Goal: Task Accomplishment & Management: Manage account settings

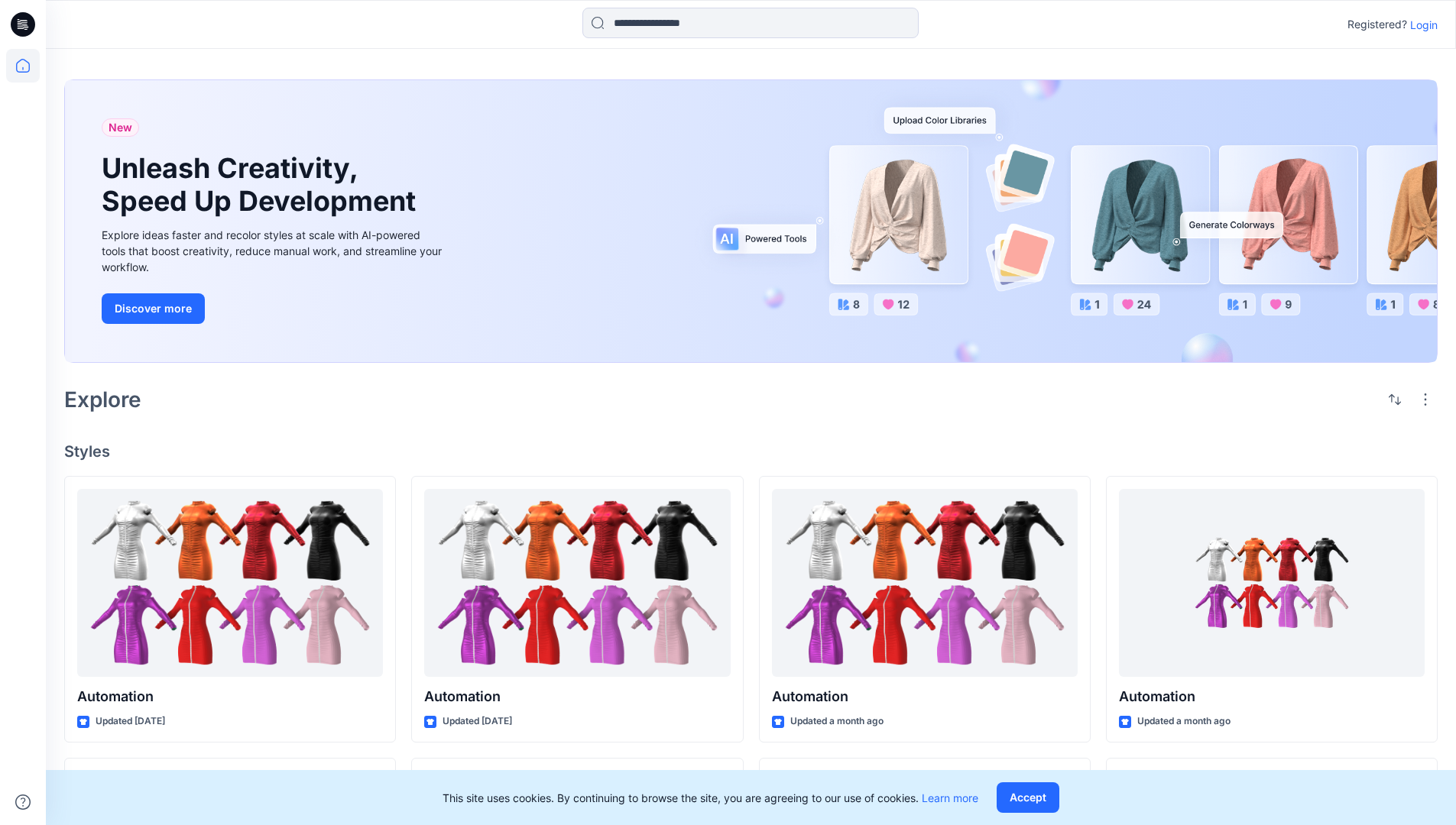
click at [1420, 25] on p "Login" at bounding box center [1424, 25] width 28 height 16
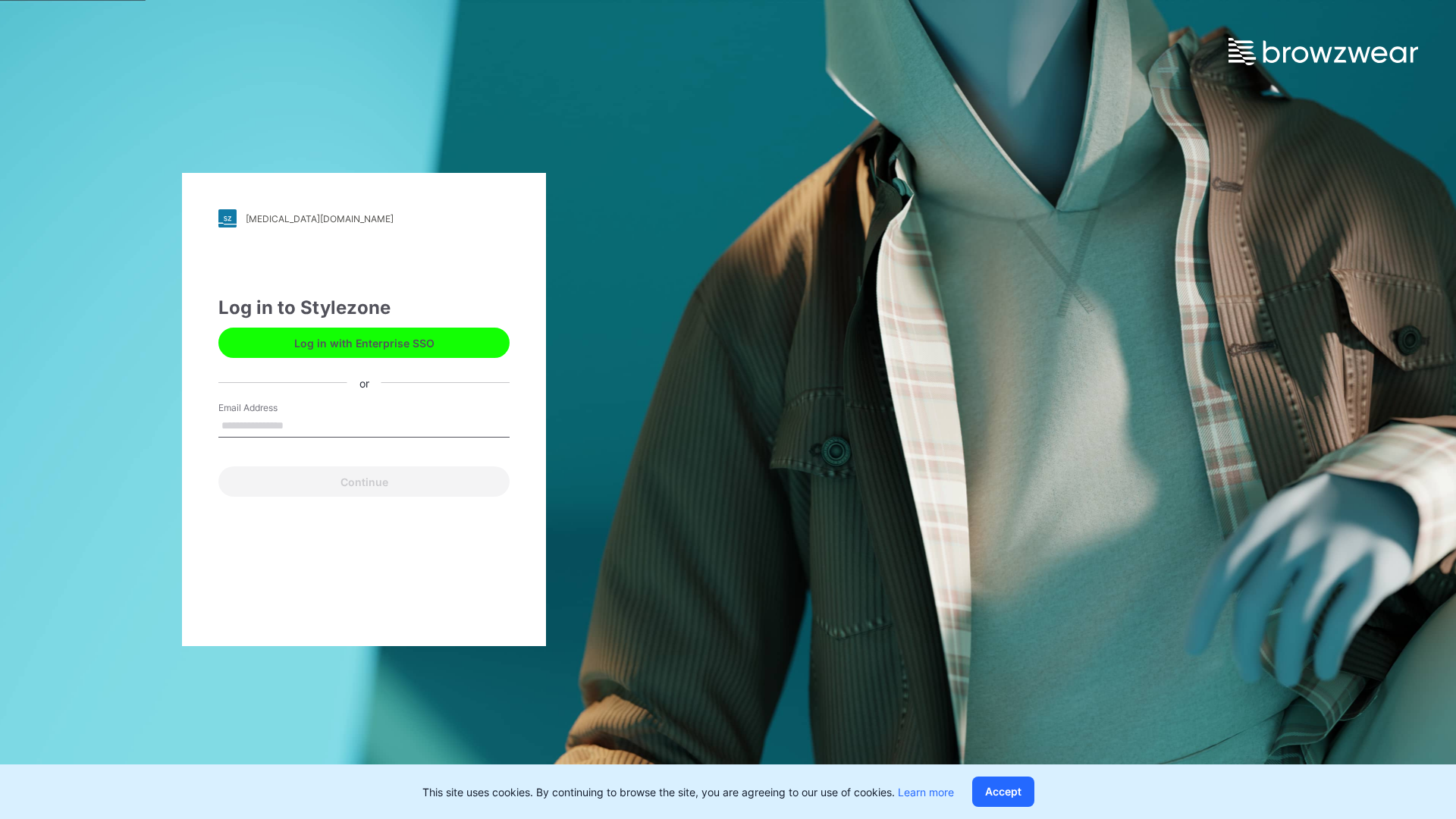
click at [300, 425] on input "Email Address" at bounding box center [363, 426] width 291 height 23
type input "**********"
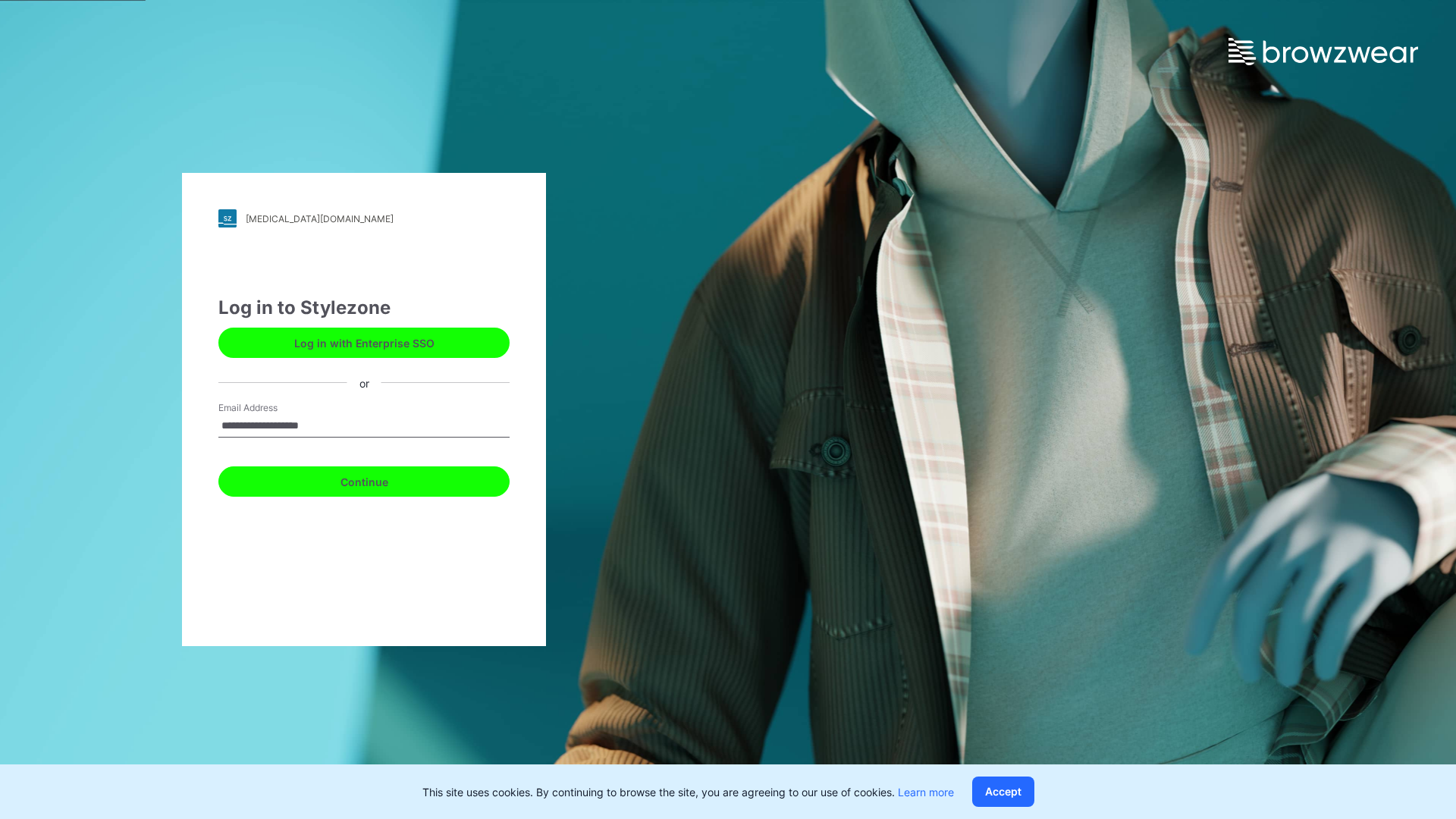
click at [381, 479] on button "Continue" at bounding box center [363, 481] width 291 height 30
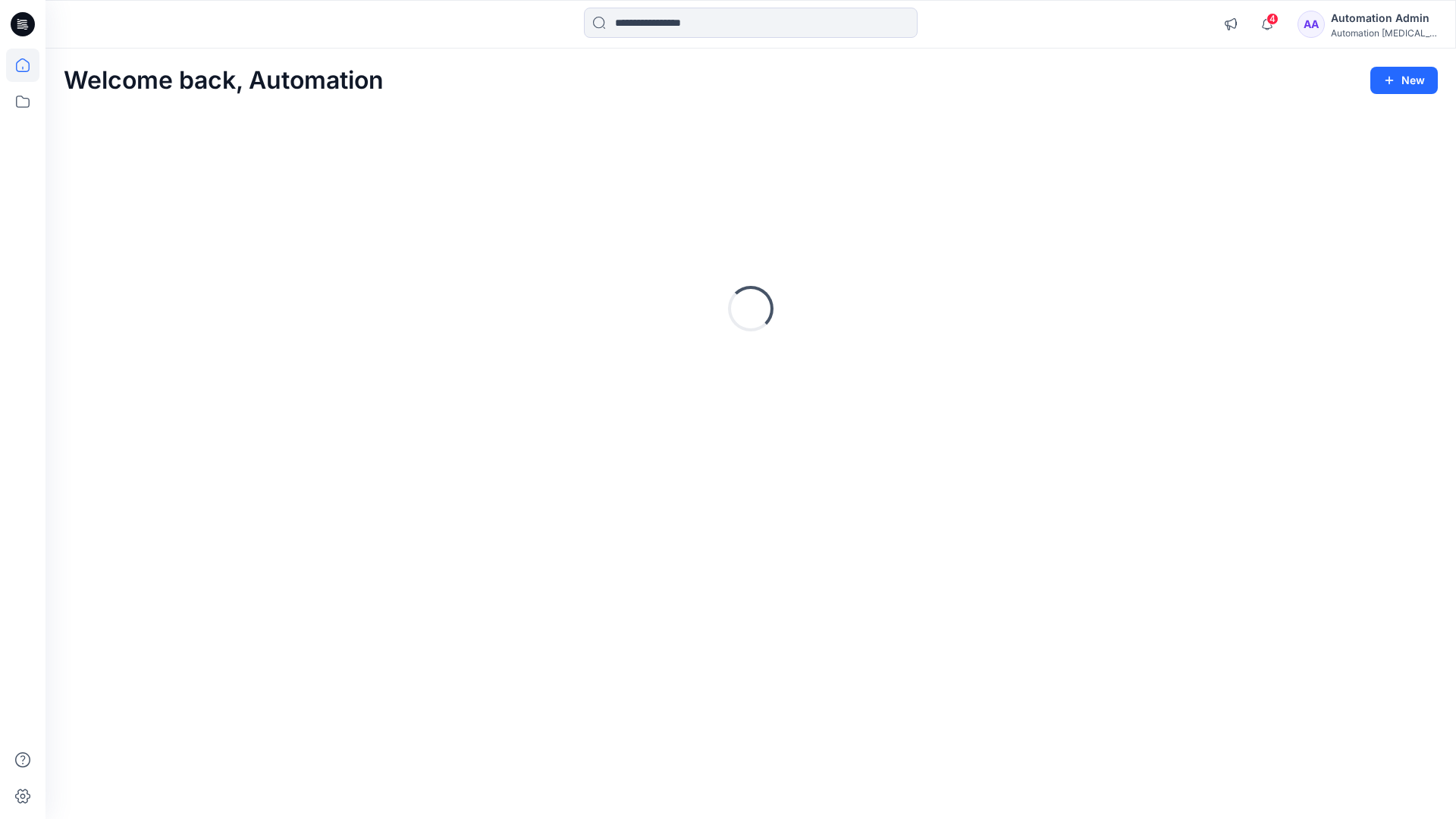
click at [28, 66] on icon at bounding box center [23, 66] width 14 height 14
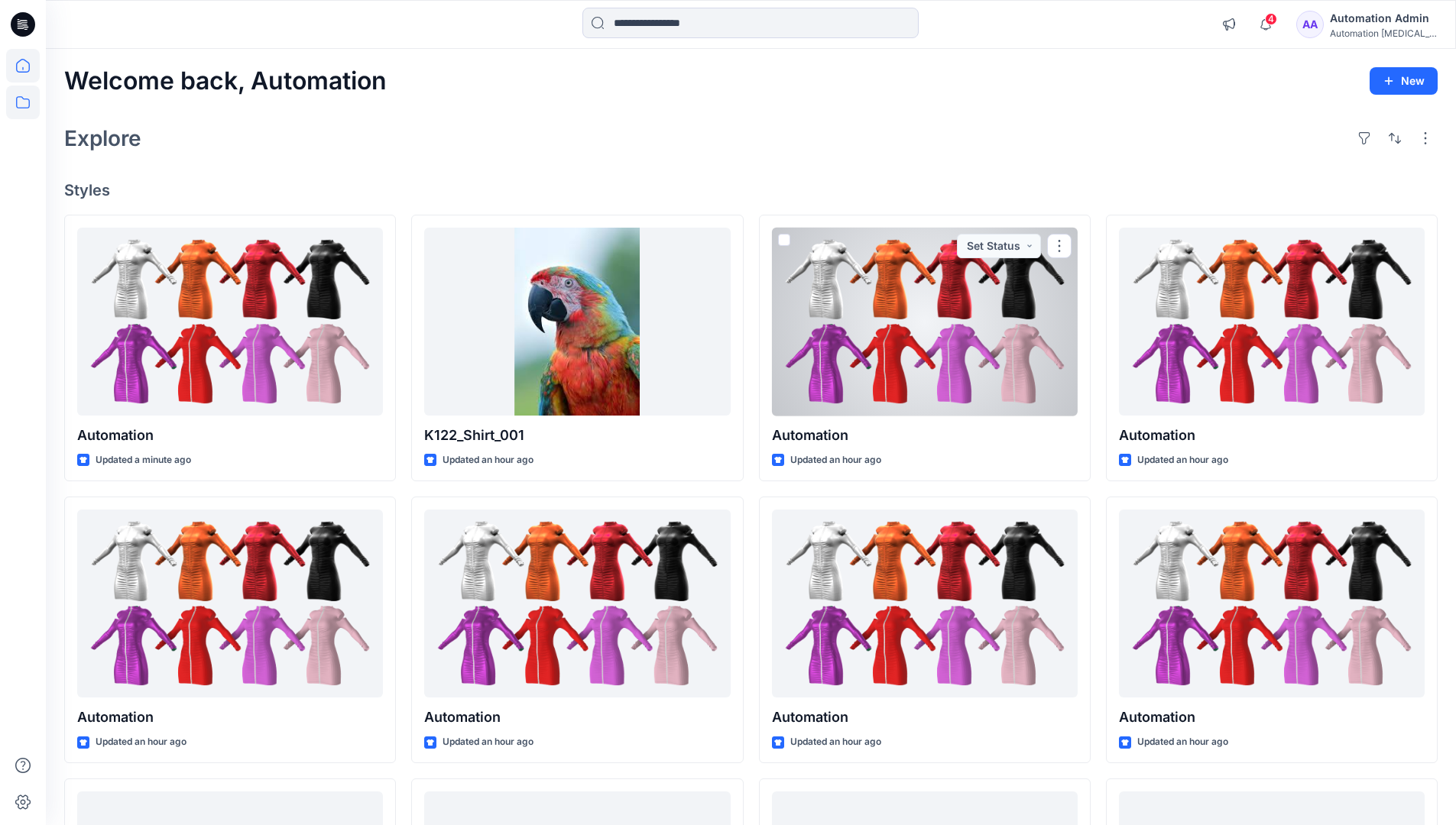
click at [25, 101] on icon at bounding box center [23, 103] width 34 height 34
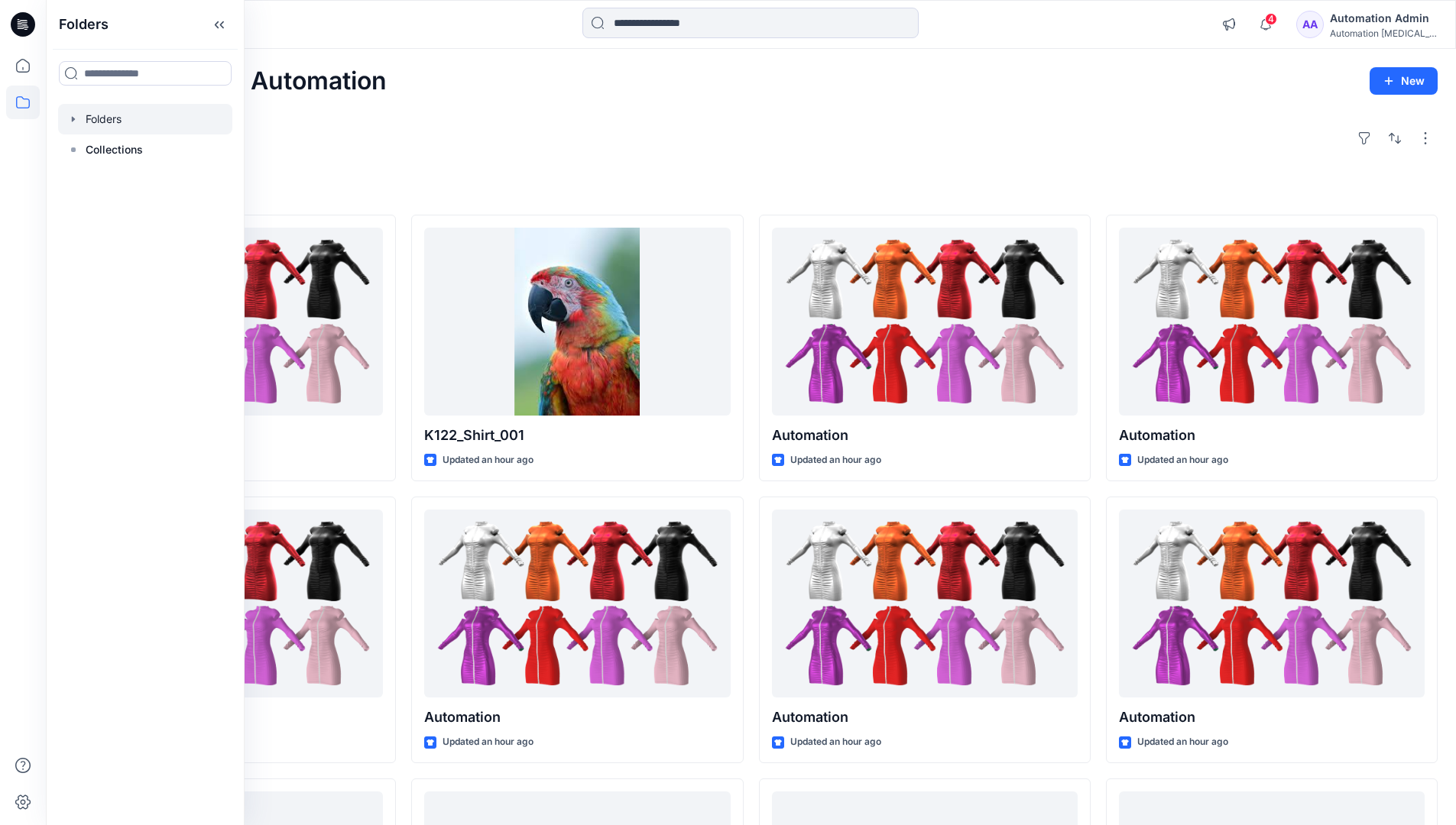
click at [102, 115] on div at bounding box center [145, 118] width 175 height 31
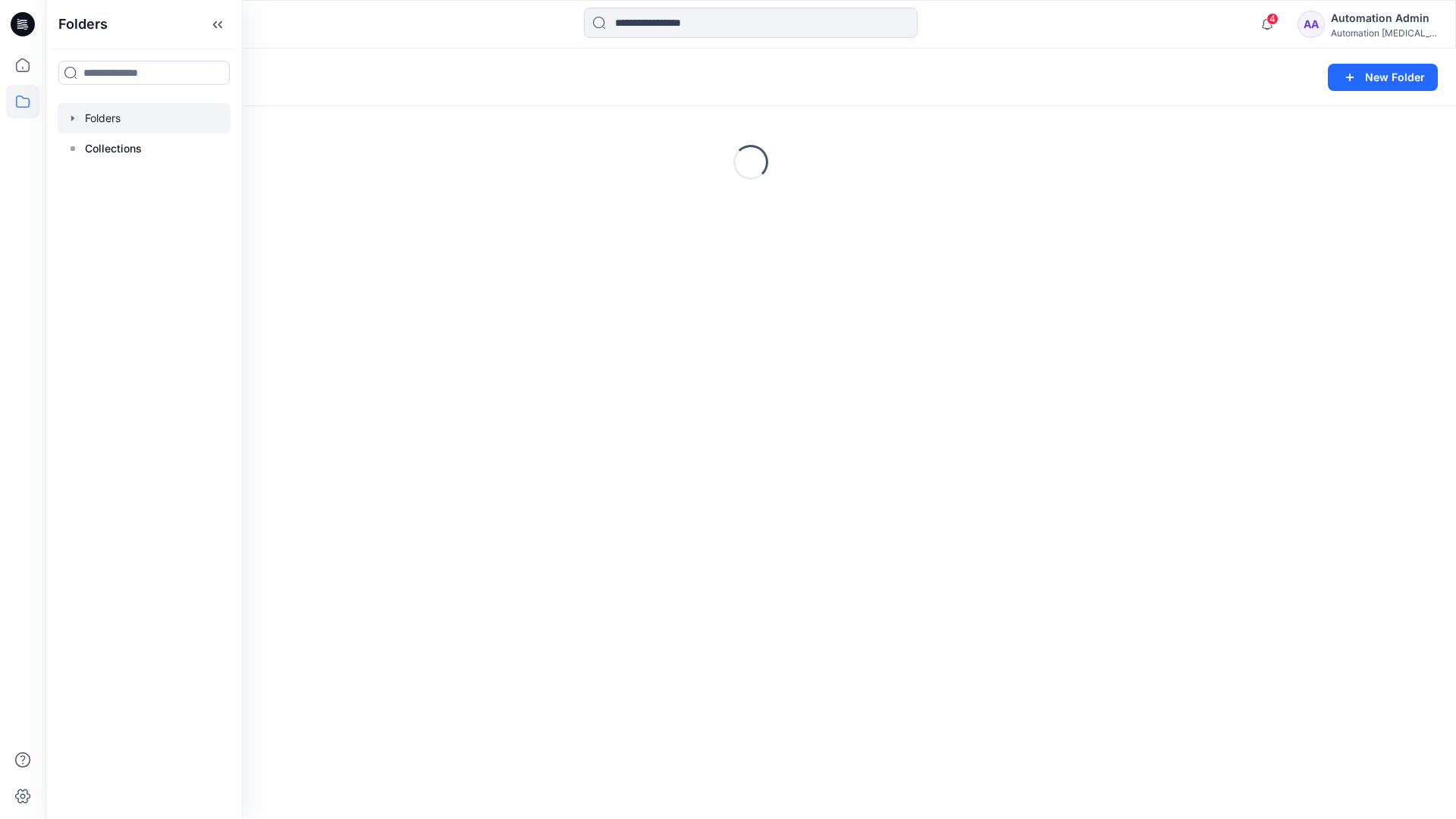
scroll to position [264, 0]
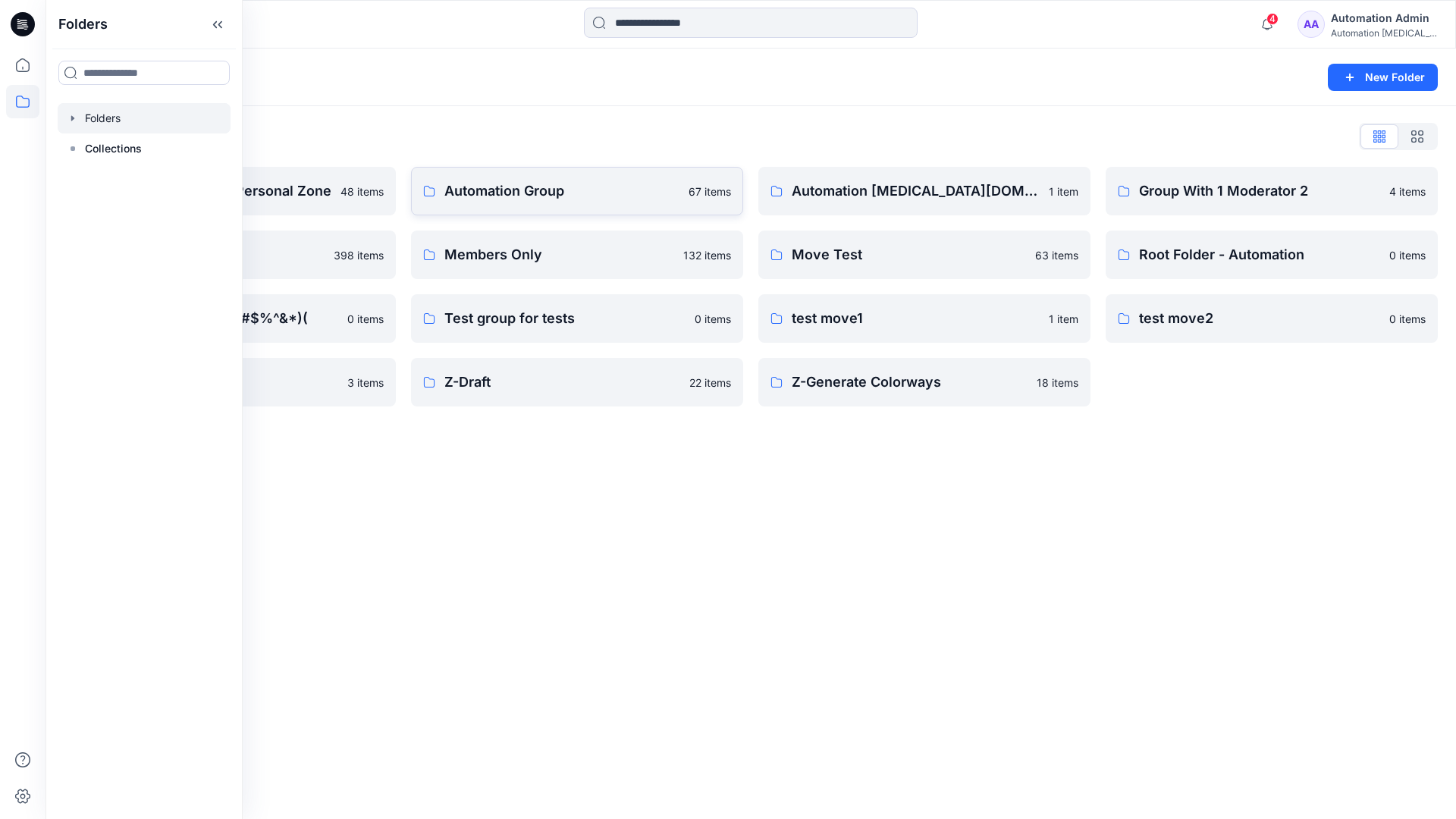
click at [551, 197] on p "Automation Group" at bounding box center [562, 191] width 235 height 22
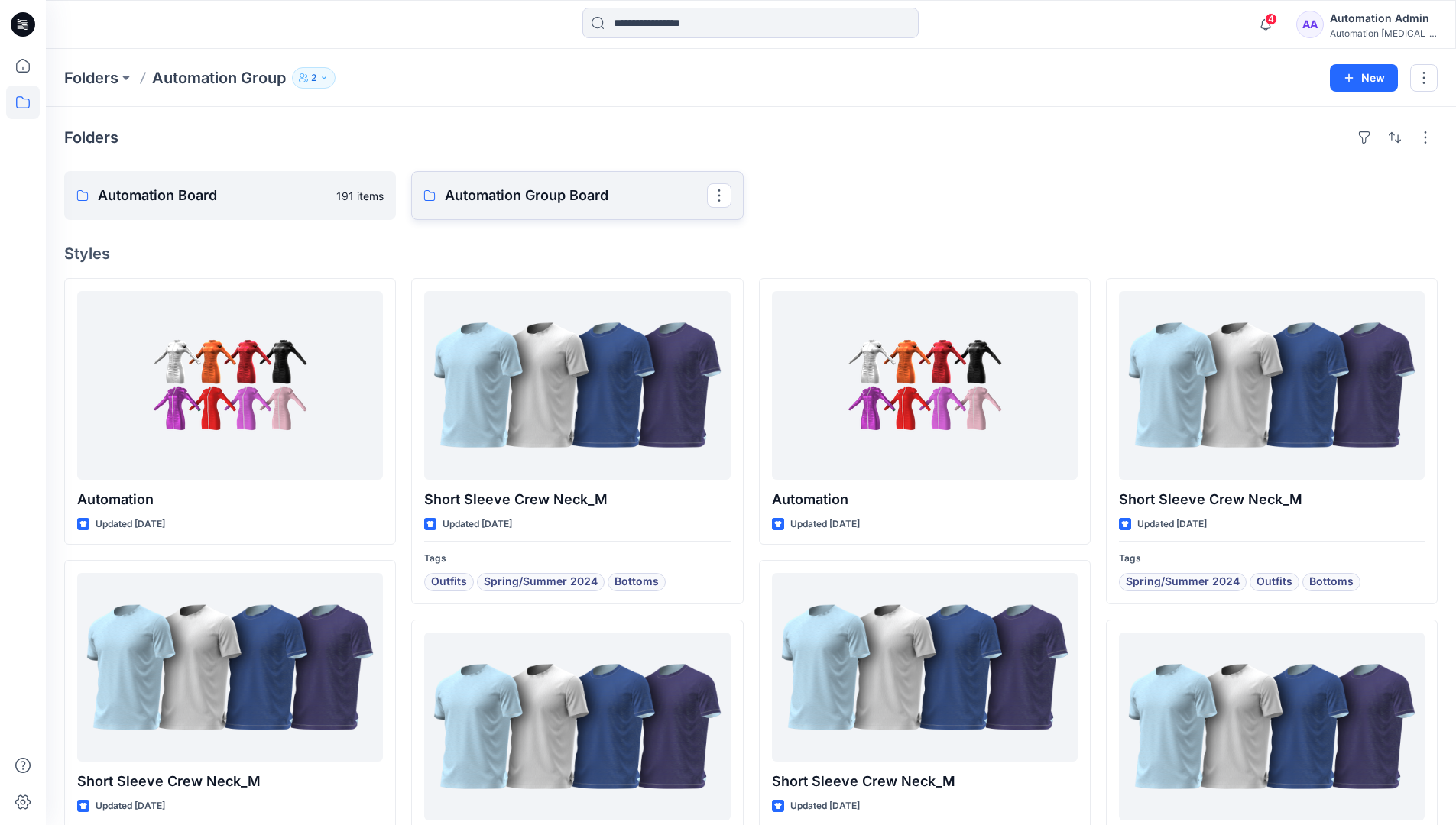
click at [517, 205] on p "Automation Group Board" at bounding box center [575, 195] width 262 height 22
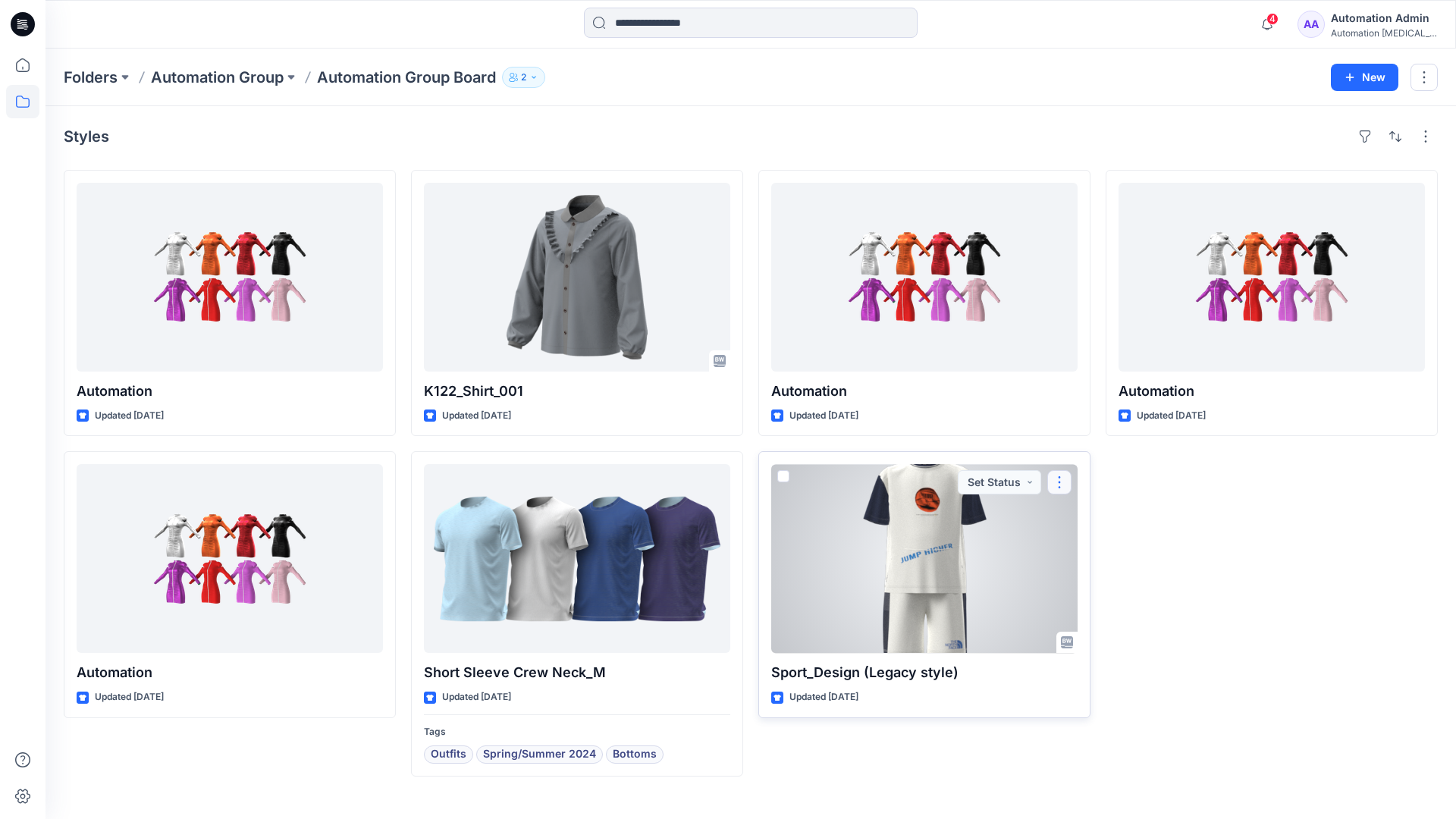
click at [1057, 481] on button "button" at bounding box center [1058, 482] width 24 height 24
click at [1096, 627] on p "Move to" at bounding box center [1097, 630] width 40 height 16
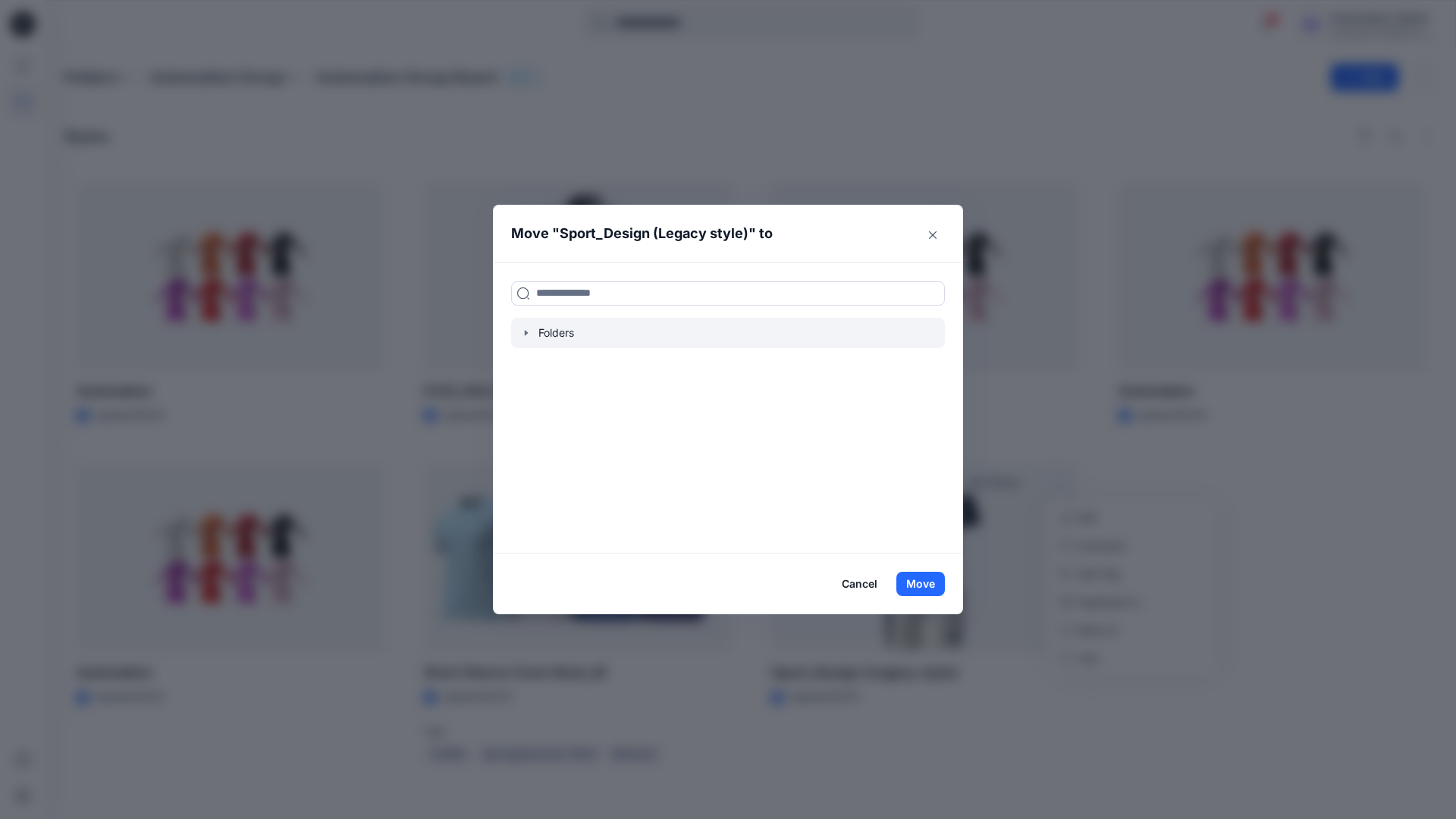
click at [523, 331] on icon "button" at bounding box center [526, 333] width 12 height 12
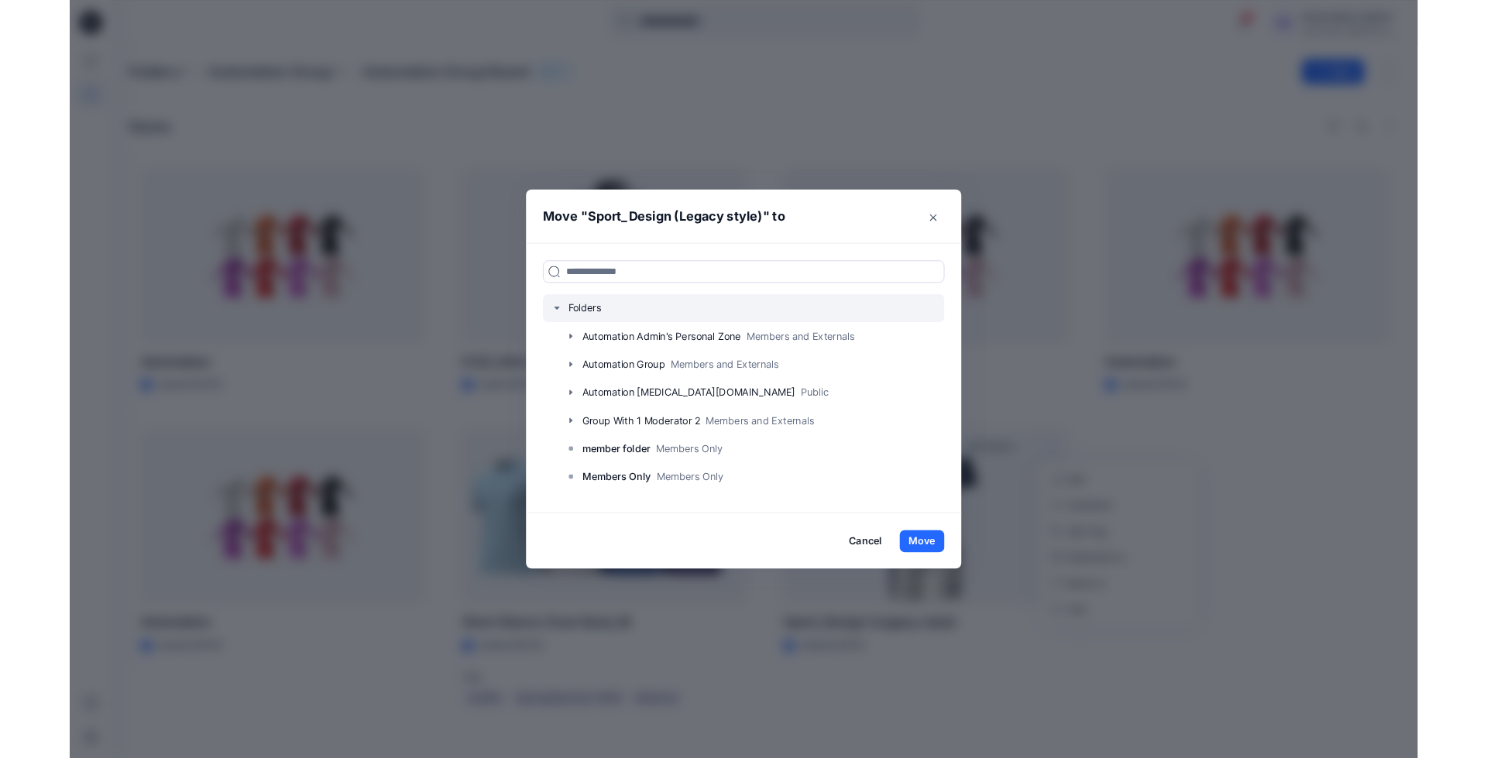
scroll to position [122, 0]
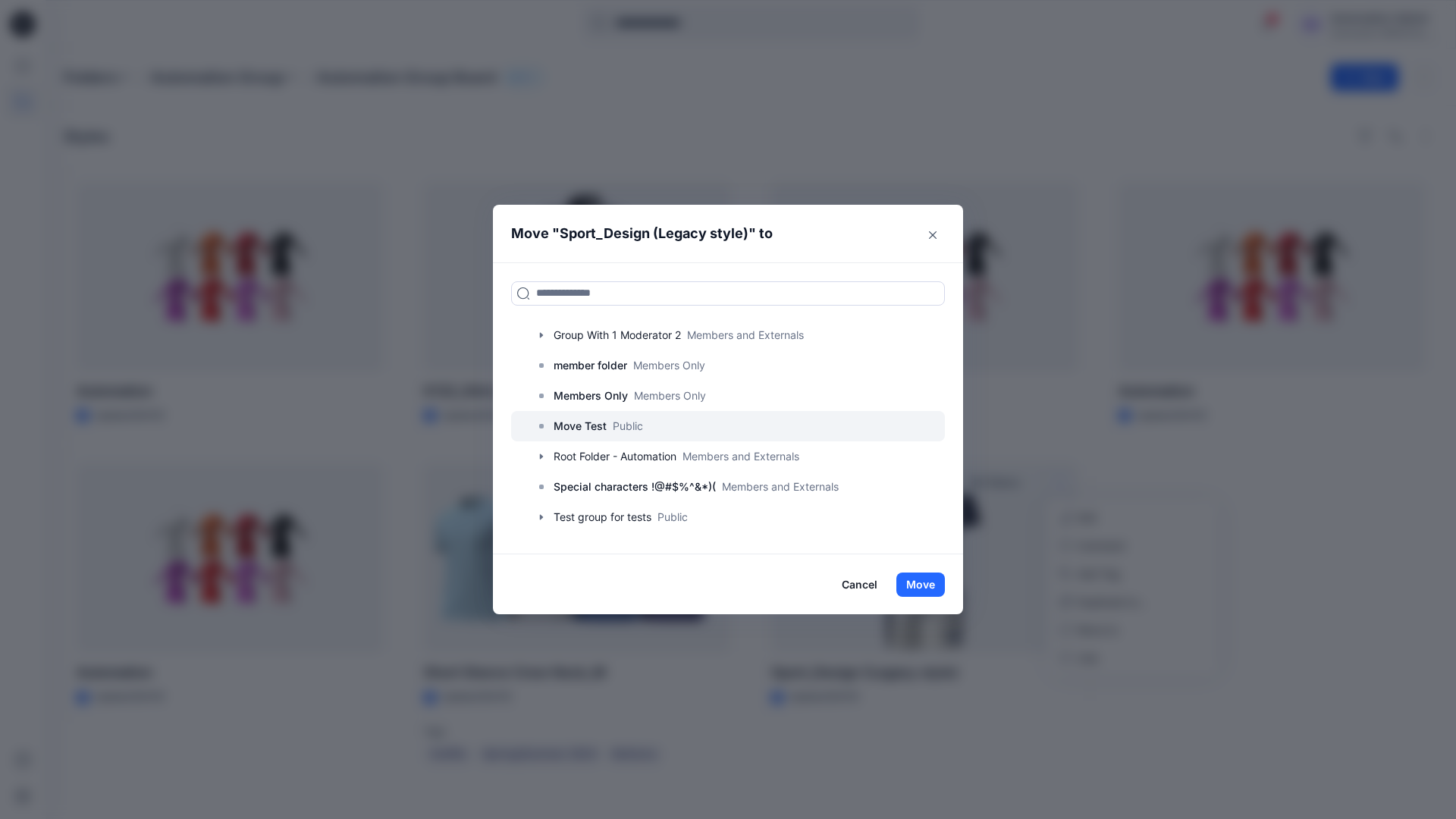
click at [584, 429] on p "Move Test" at bounding box center [580, 426] width 53 height 19
click at [923, 584] on button "Move" at bounding box center [920, 585] width 49 height 24
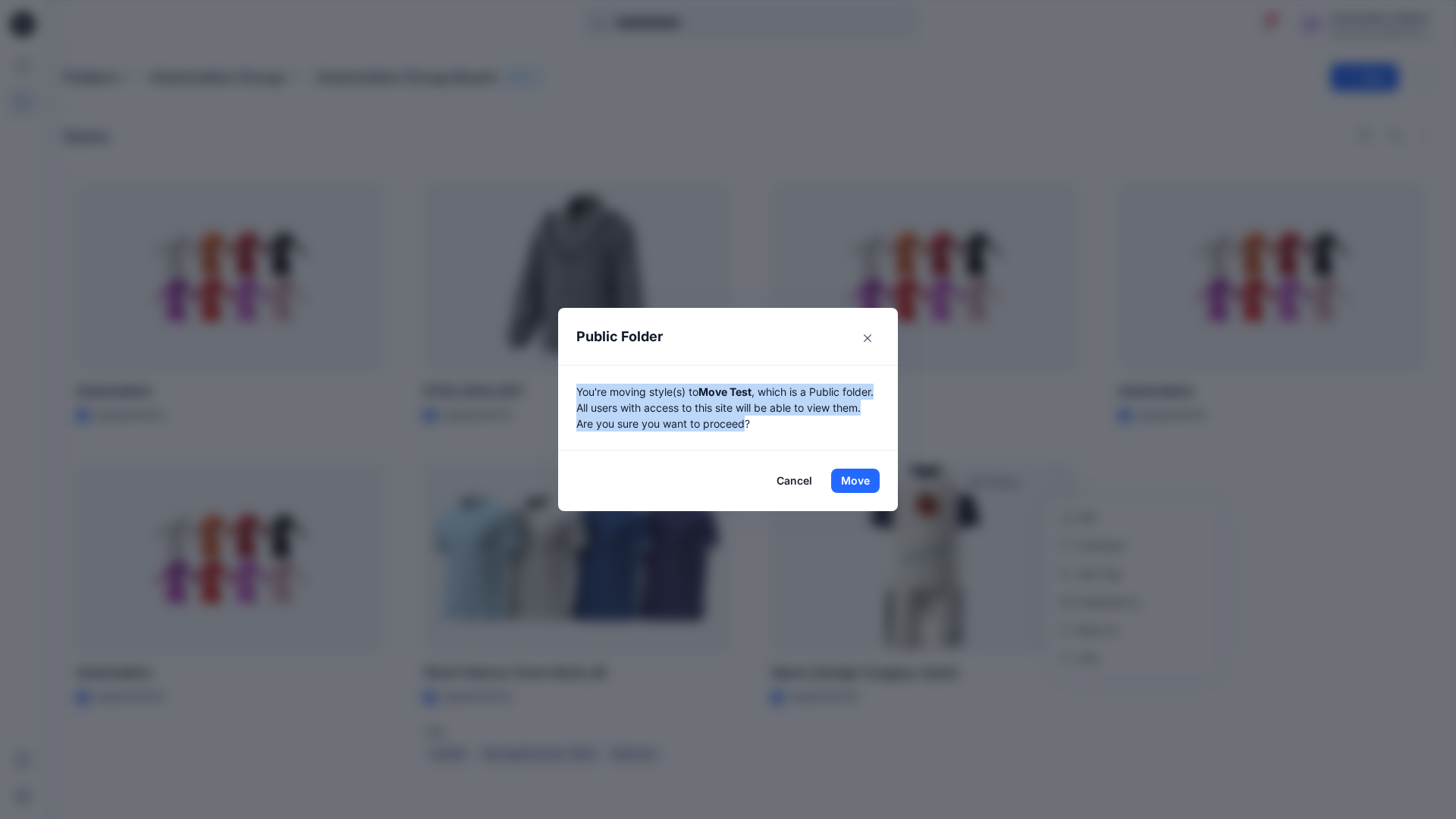
drag, startPoint x: 923, startPoint y: 584, endPoint x: 779, endPoint y: 423, distance: 216.0
click at [779, 423] on p "You're moving style(s) to Move Test , which is a Public folder. All users with …" at bounding box center [728, 408] width 304 height 48
click at [856, 481] on button "Move" at bounding box center [856, 481] width 49 height 24
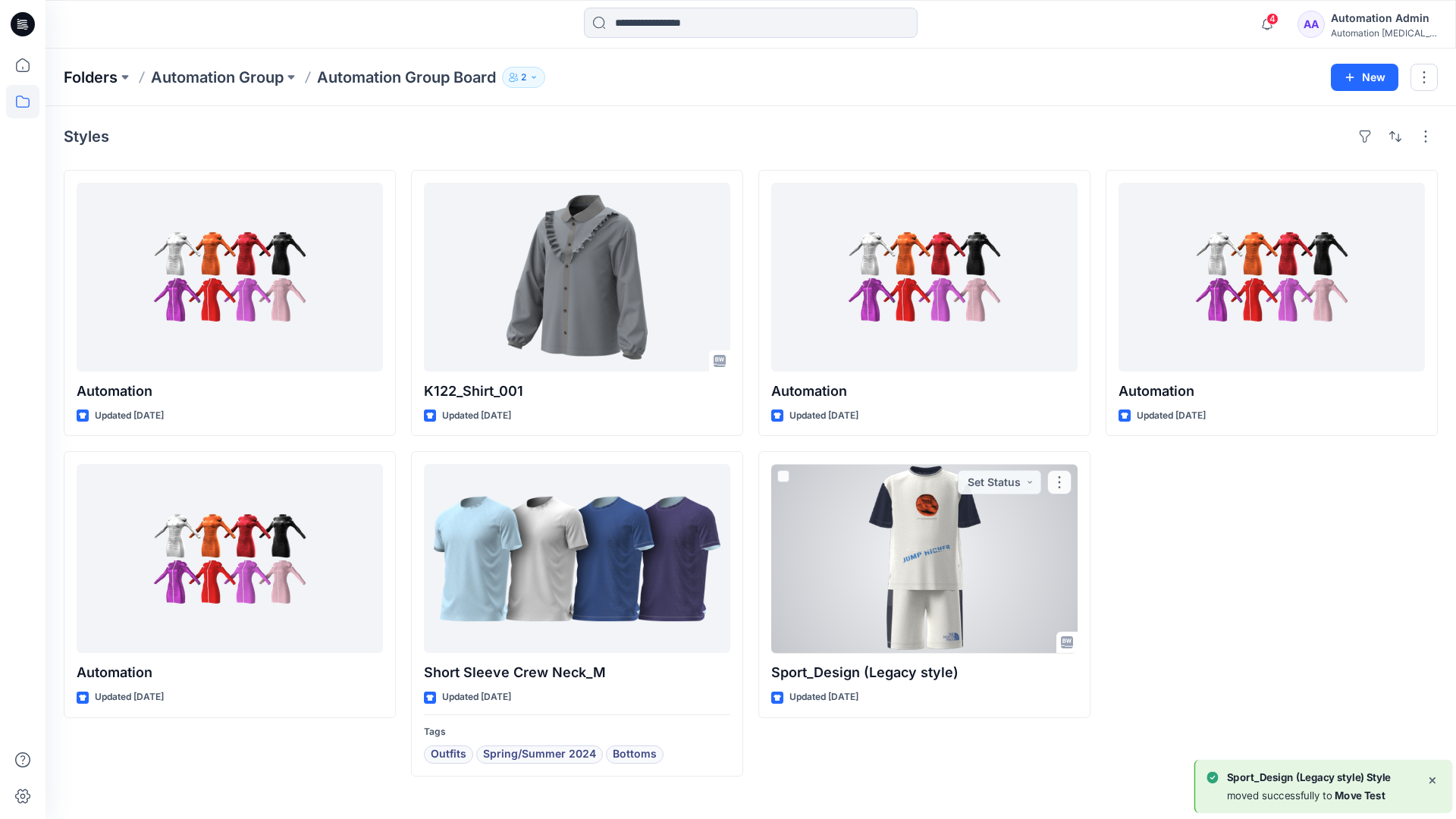
click at [89, 72] on p "Folders" at bounding box center [90, 77] width 54 height 22
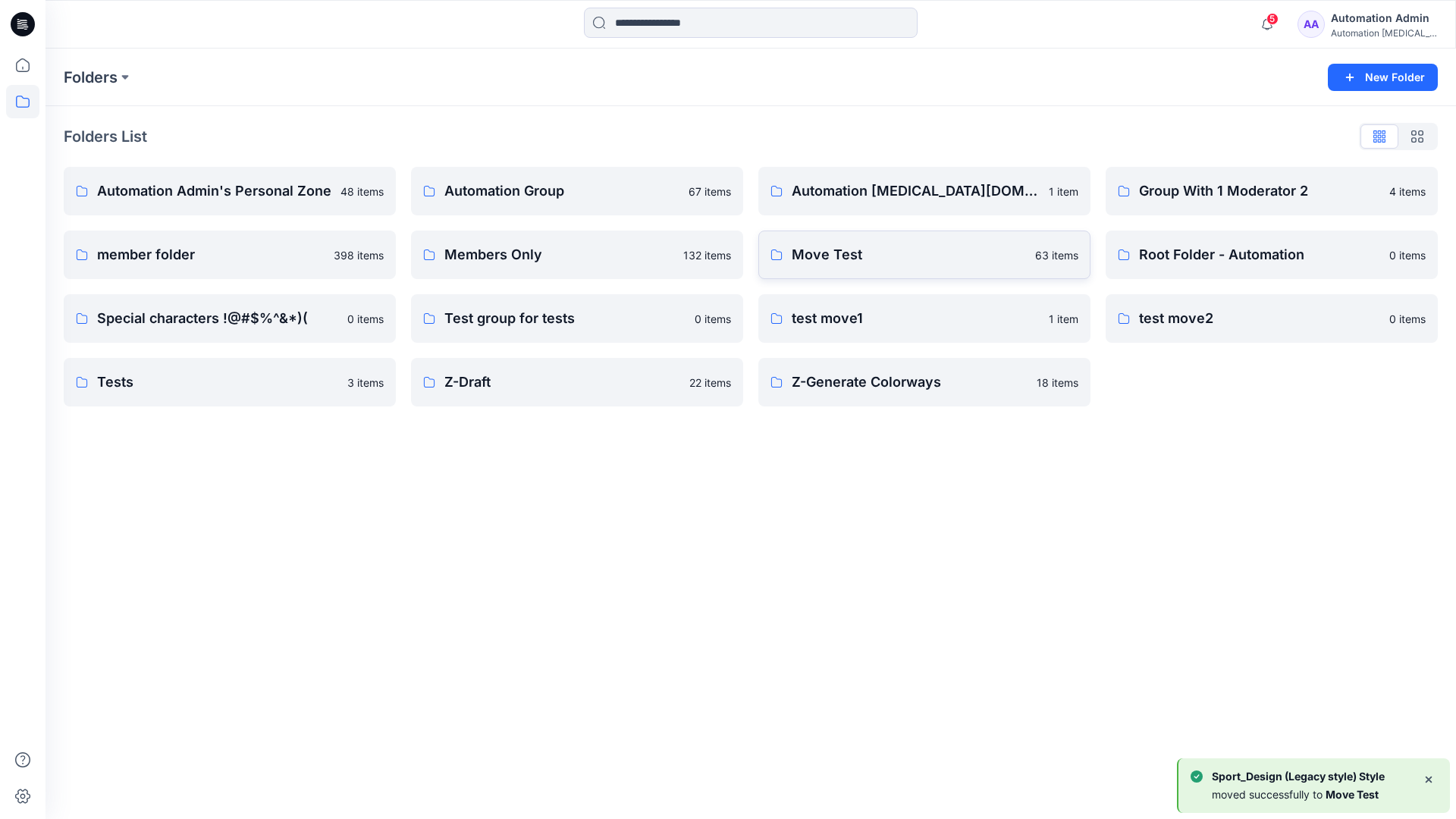
click at [875, 264] on p "Move Test" at bounding box center [908, 255] width 234 height 22
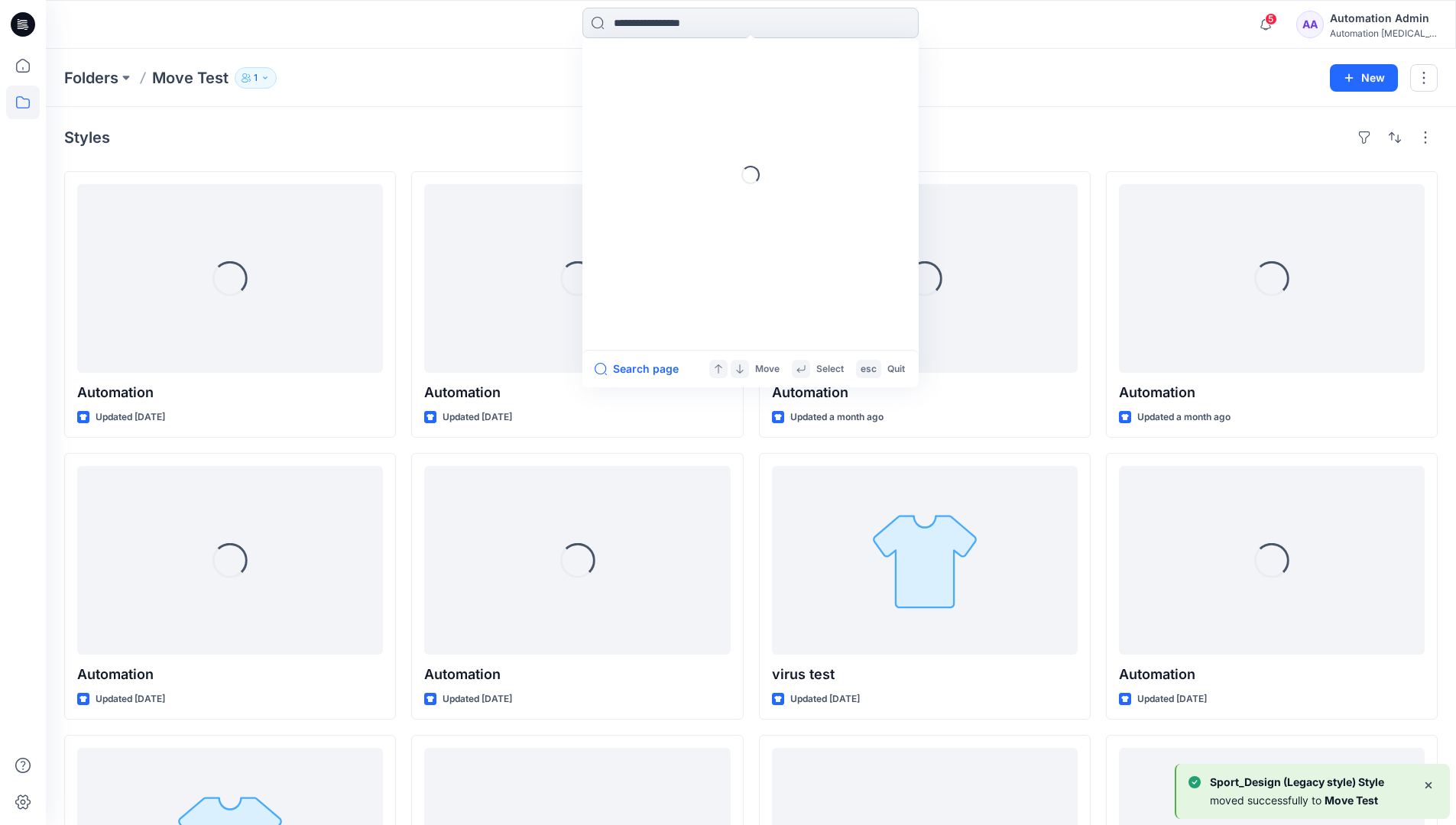
click at [690, 29] on input at bounding box center [750, 23] width 337 height 31
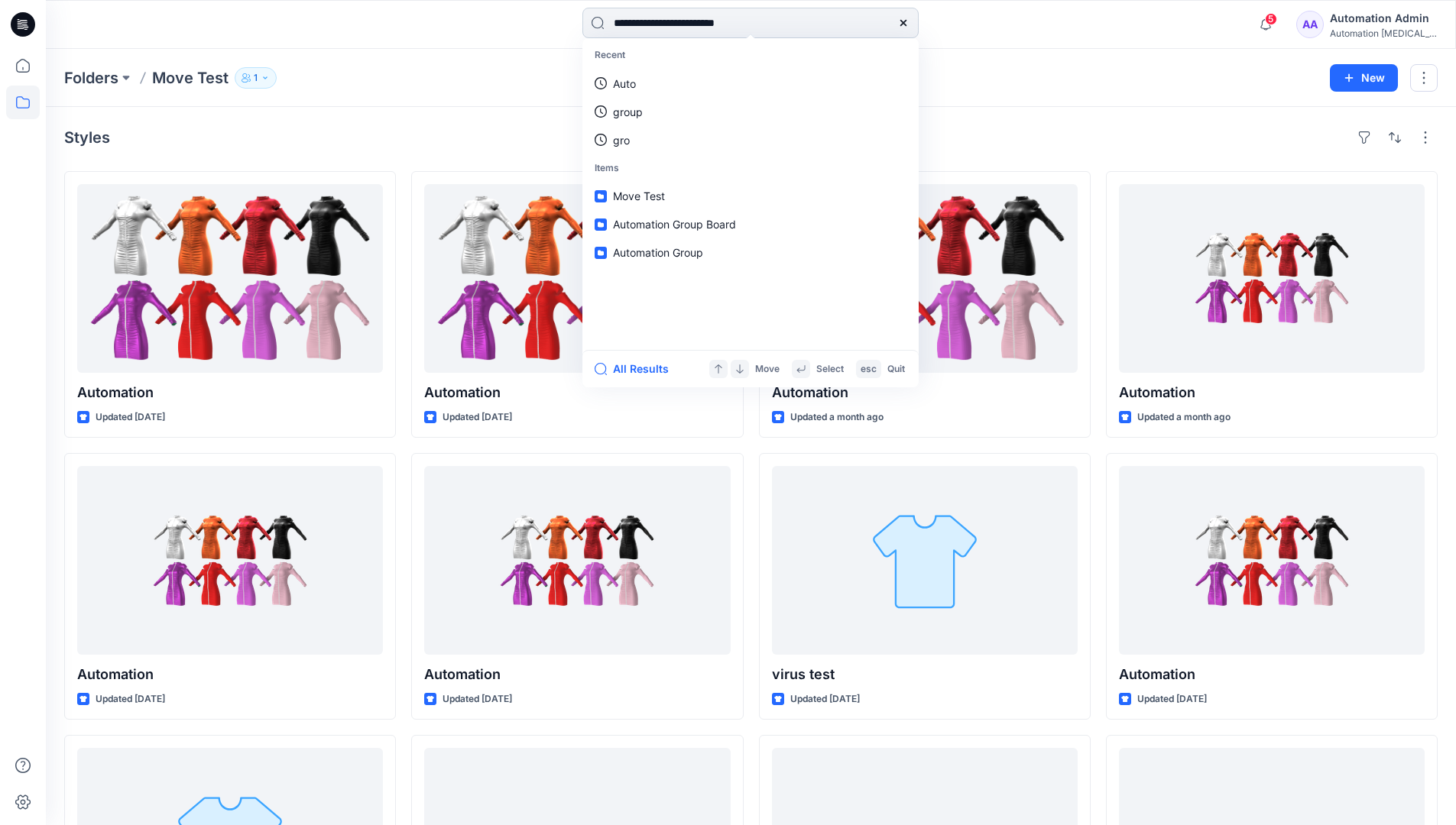
type input "**********"
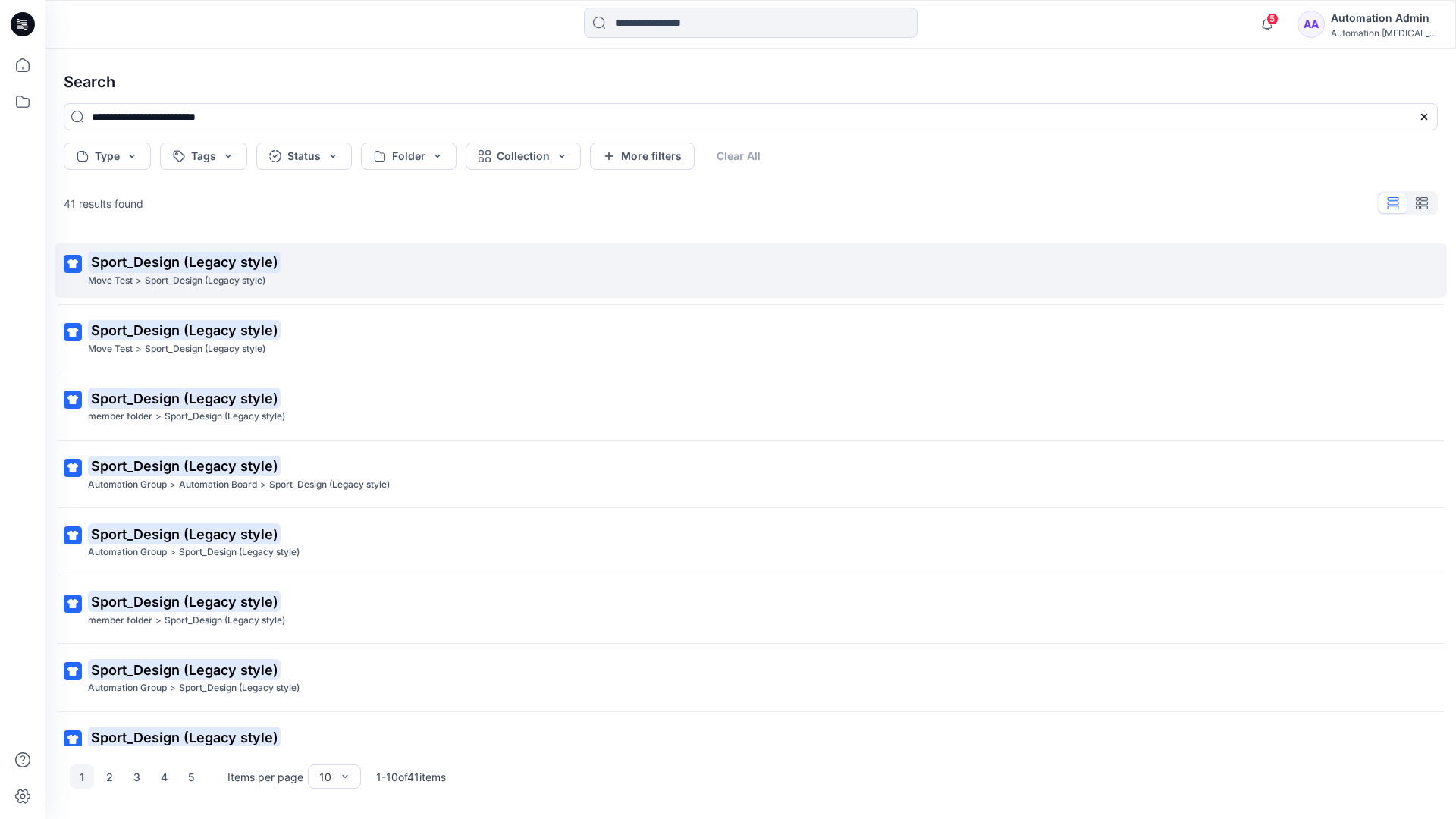
click at [116, 263] on mark "Sport_Design (Legacy style)" at bounding box center [184, 262] width 193 height 22
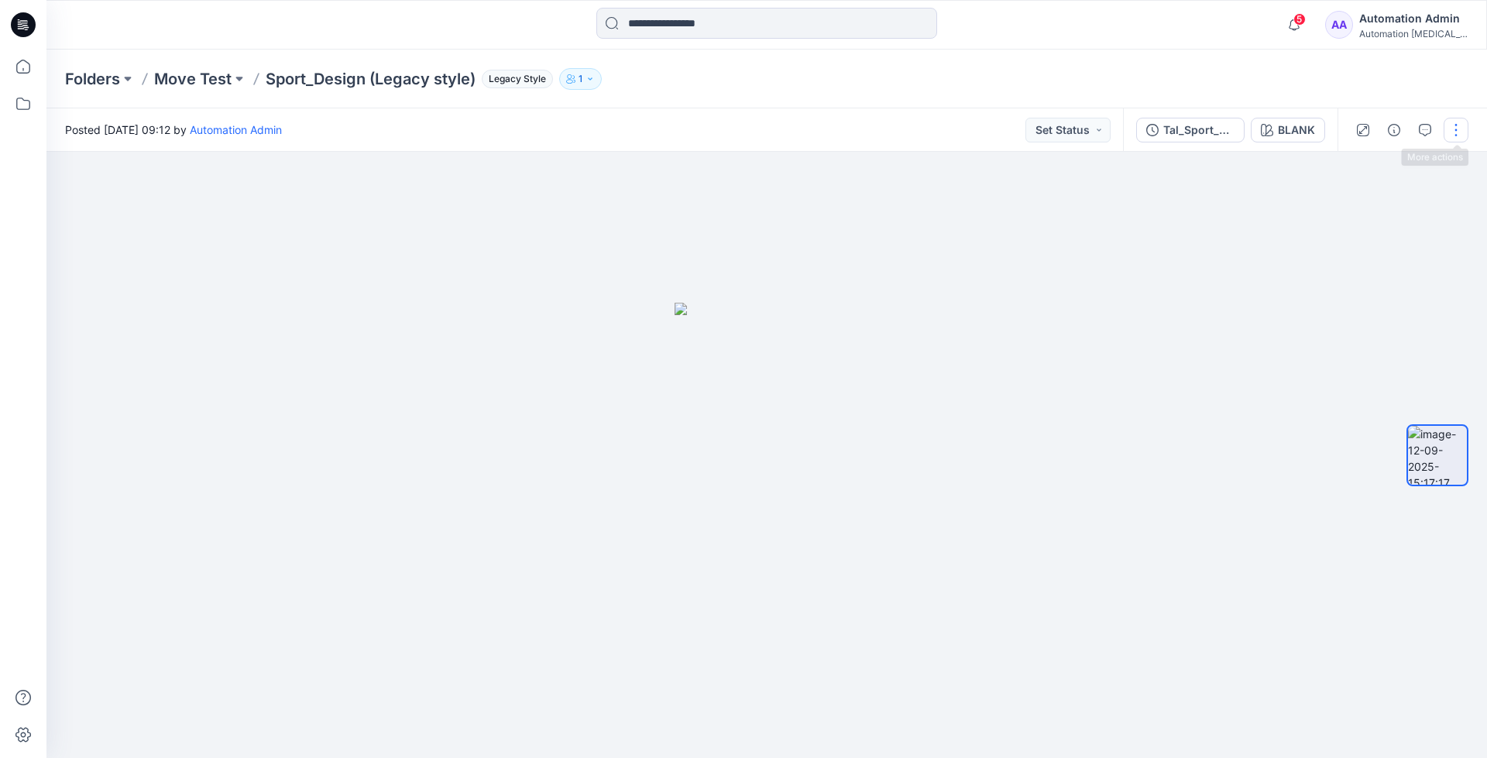
click at [1458, 132] on button "button" at bounding box center [1455, 130] width 25 height 25
click at [1385, 275] on p "Move to..." at bounding box center [1372, 281] width 50 height 16
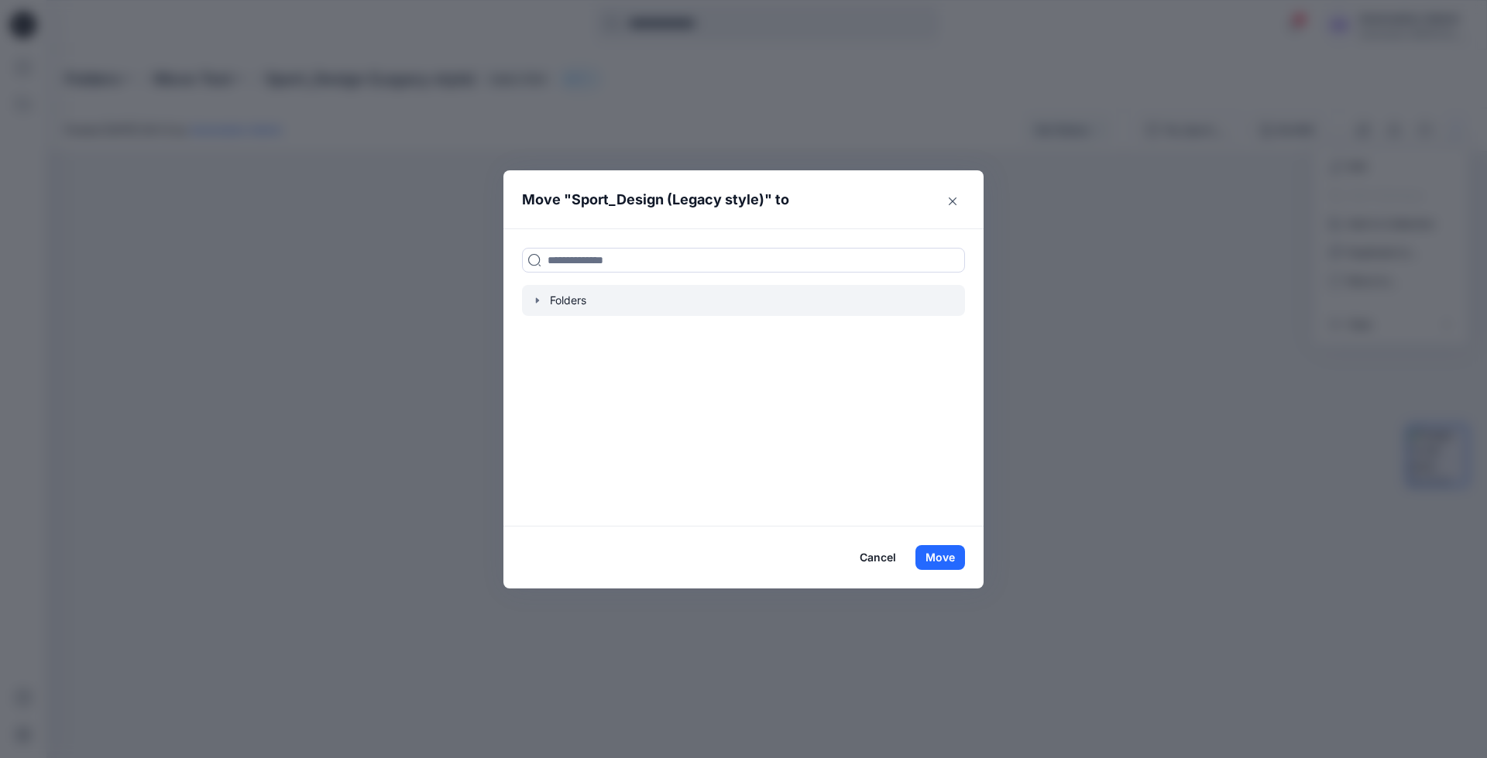
click at [537, 300] on icon "button" at bounding box center [537, 300] width 3 height 5
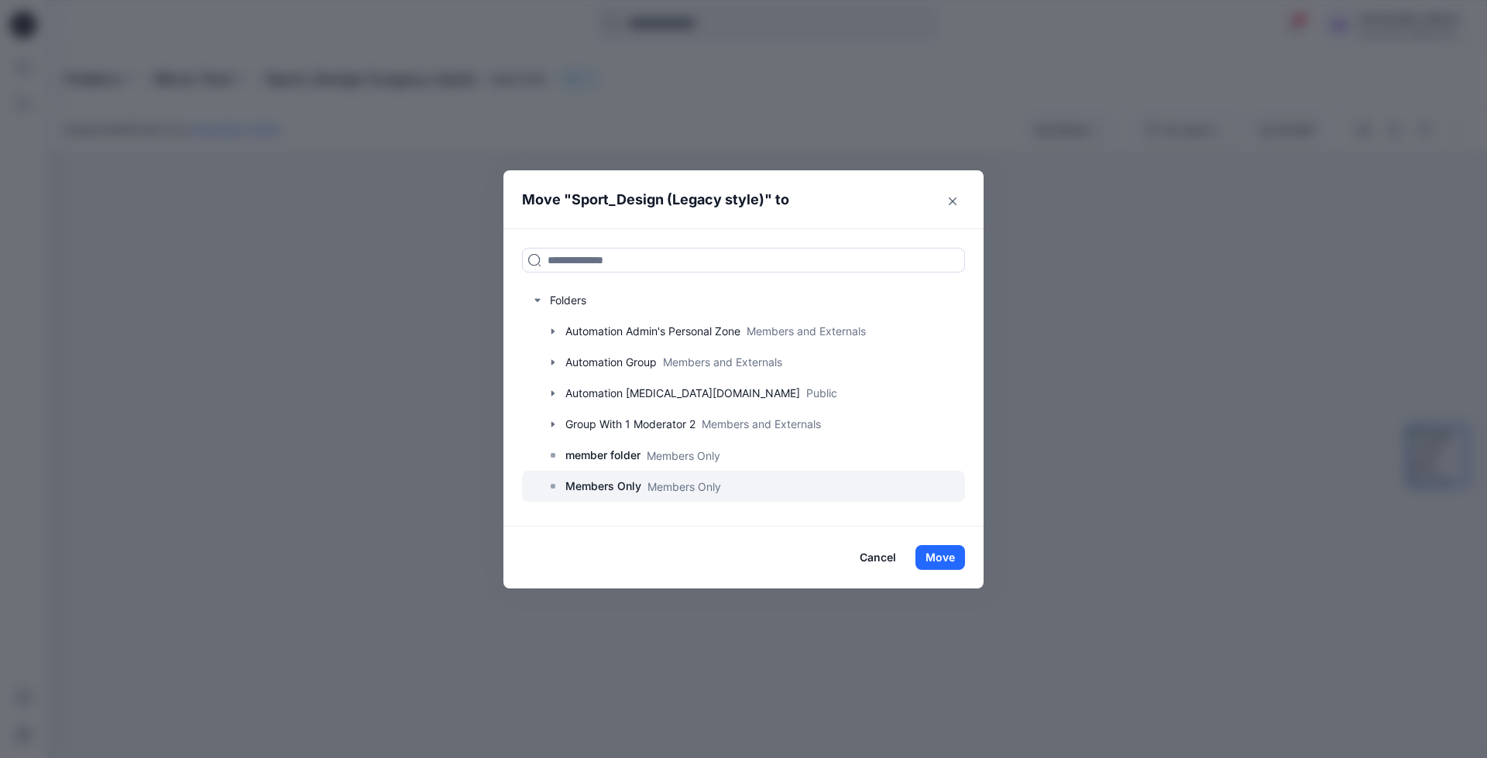
click at [608, 489] on p "Members Only" at bounding box center [603, 486] width 76 height 19
click at [956, 555] on button "Move" at bounding box center [940, 557] width 50 height 25
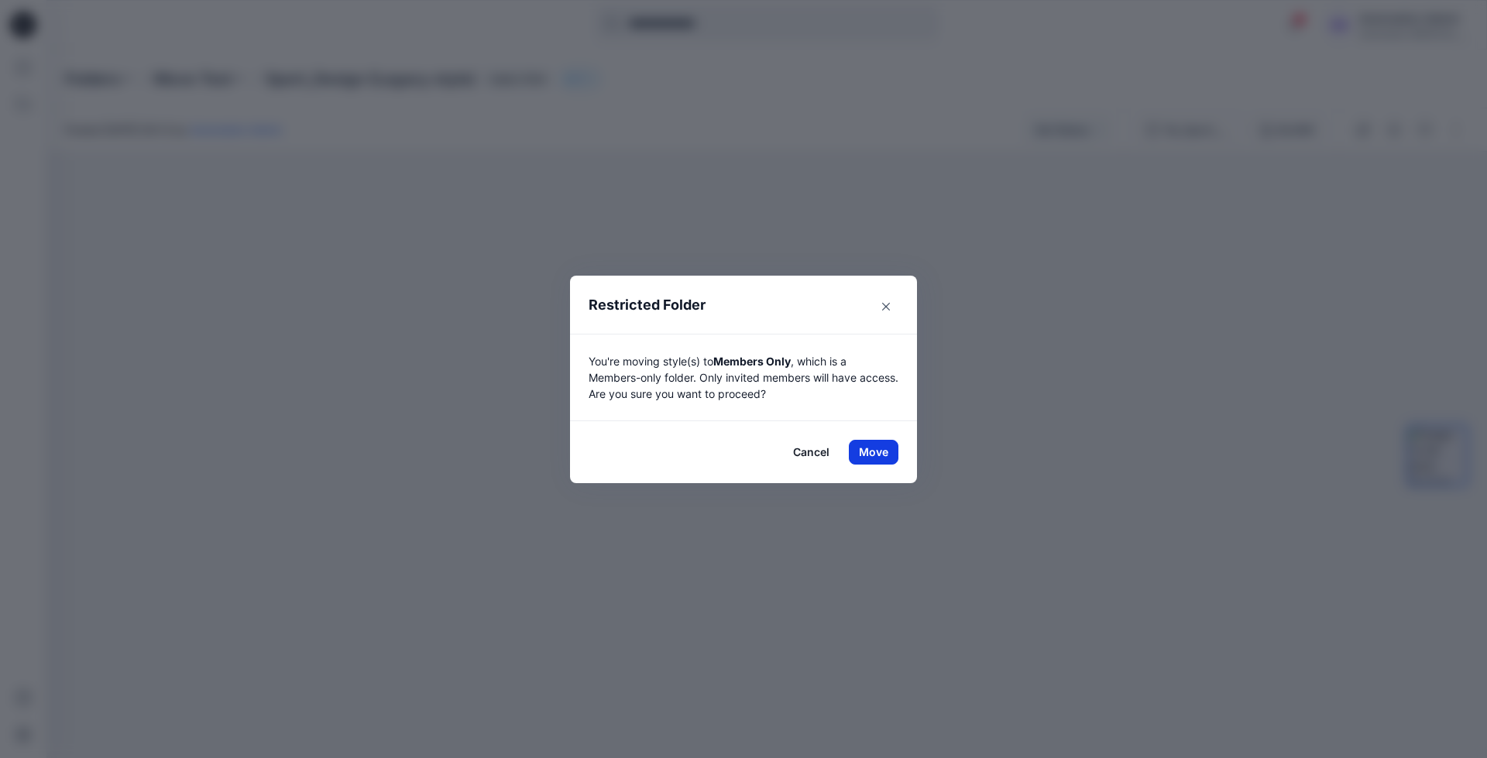
click at [866, 448] on button "Move" at bounding box center [874, 452] width 50 height 25
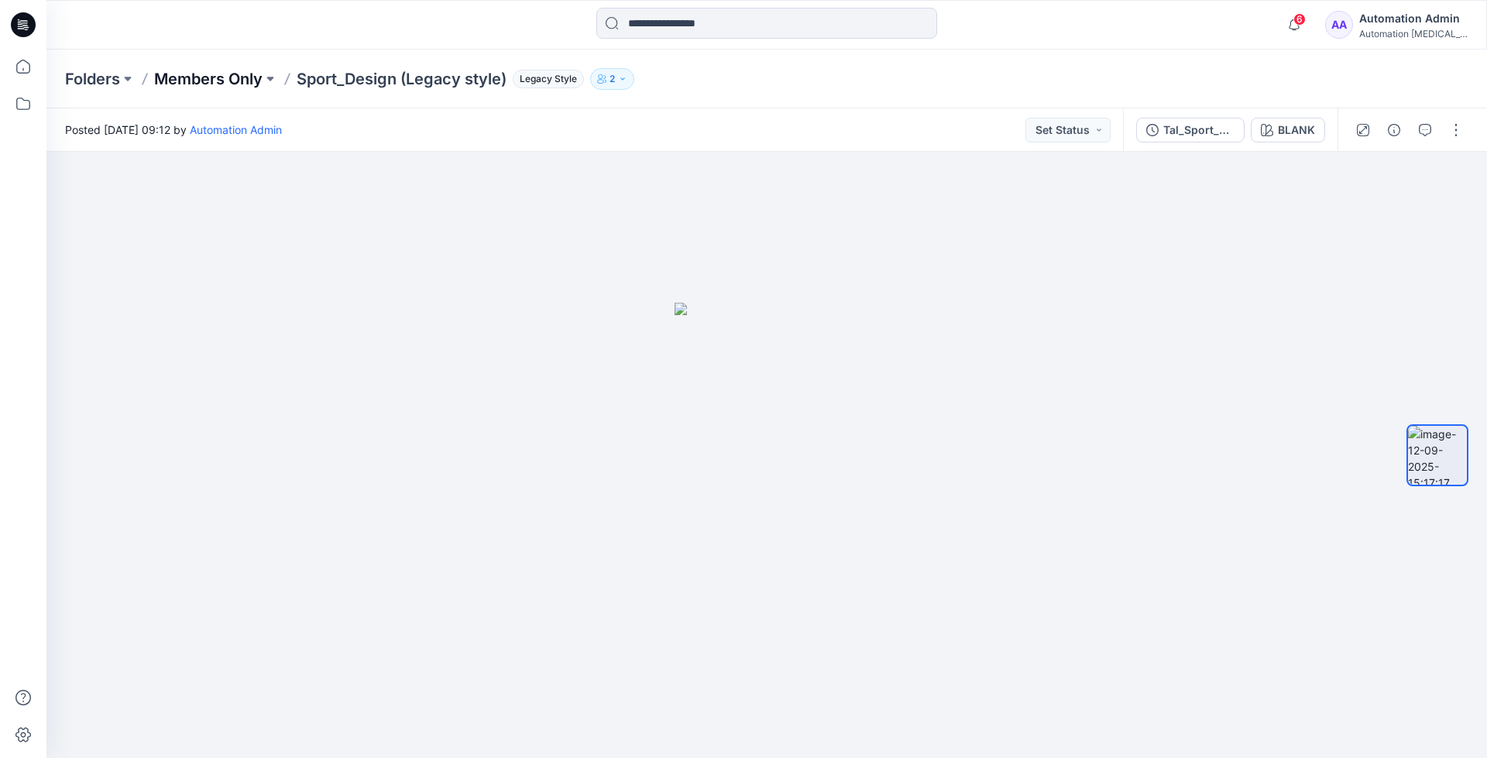
click at [215, 75] on p "Members Only" at bounding box center [208, 79] width 108 height 22
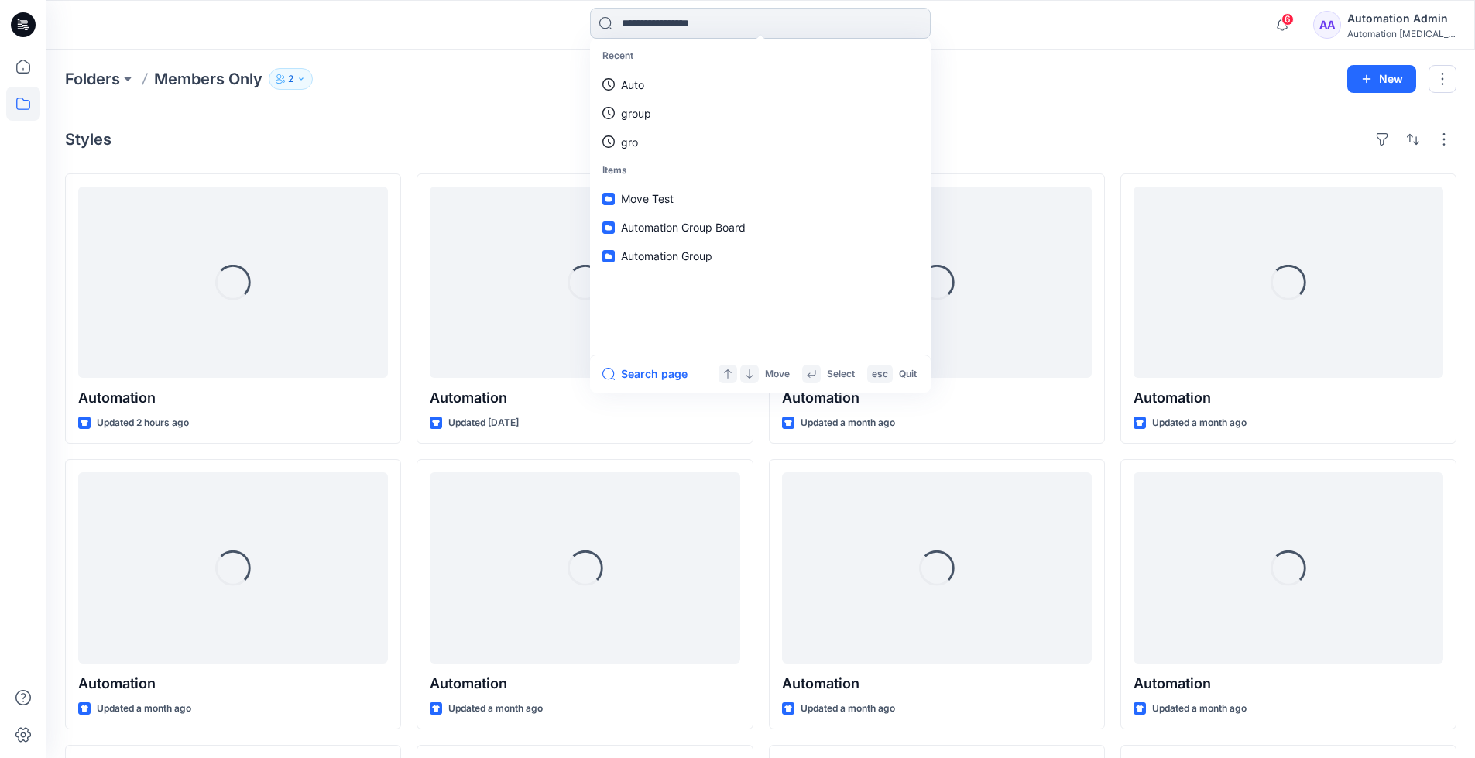
click at [709, 29] on input at bounding box center [760, 23] width 341 height 31
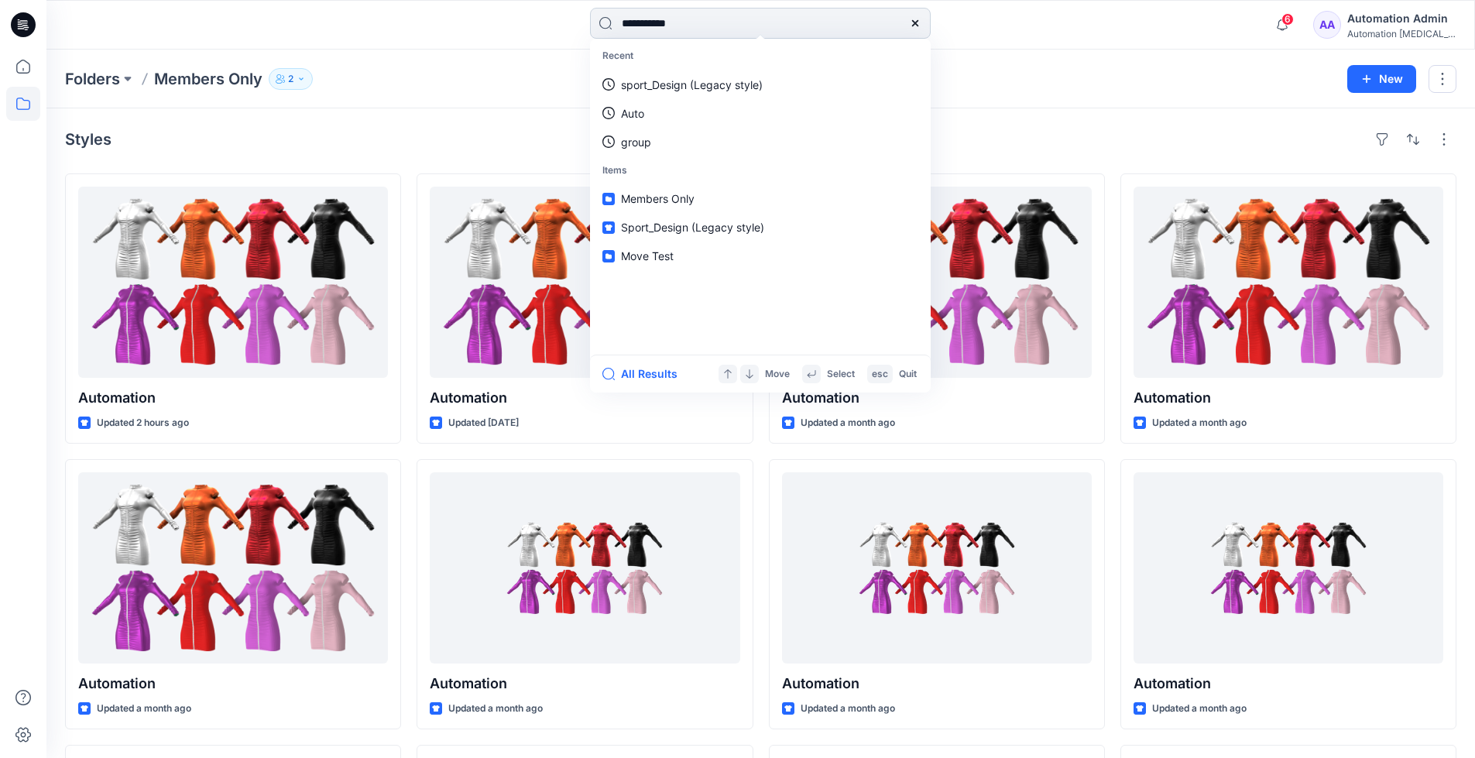
type input "**********"
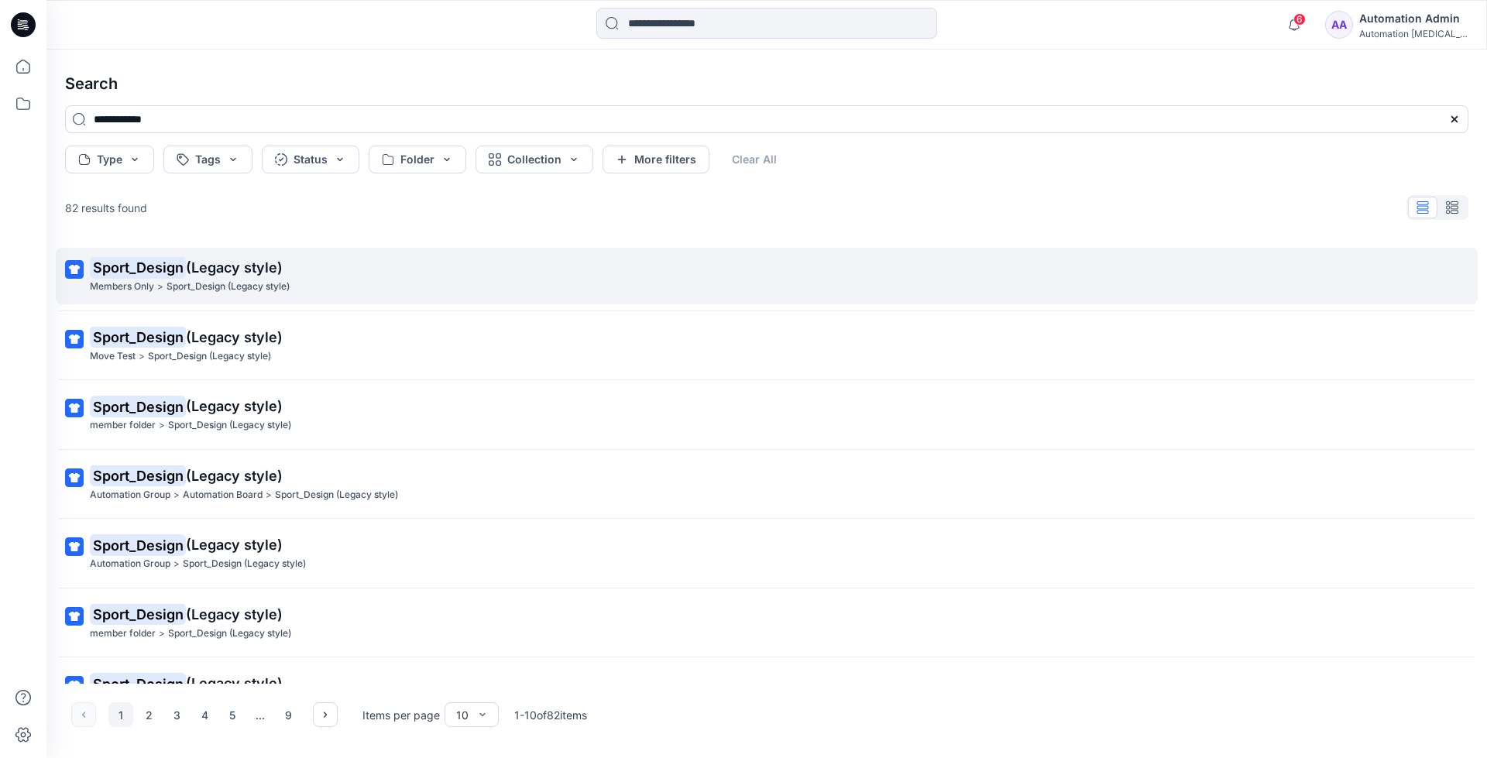
click at [171, 268] on mark "Sport_Design" at bounding box center [138, 267] width 96 height 22
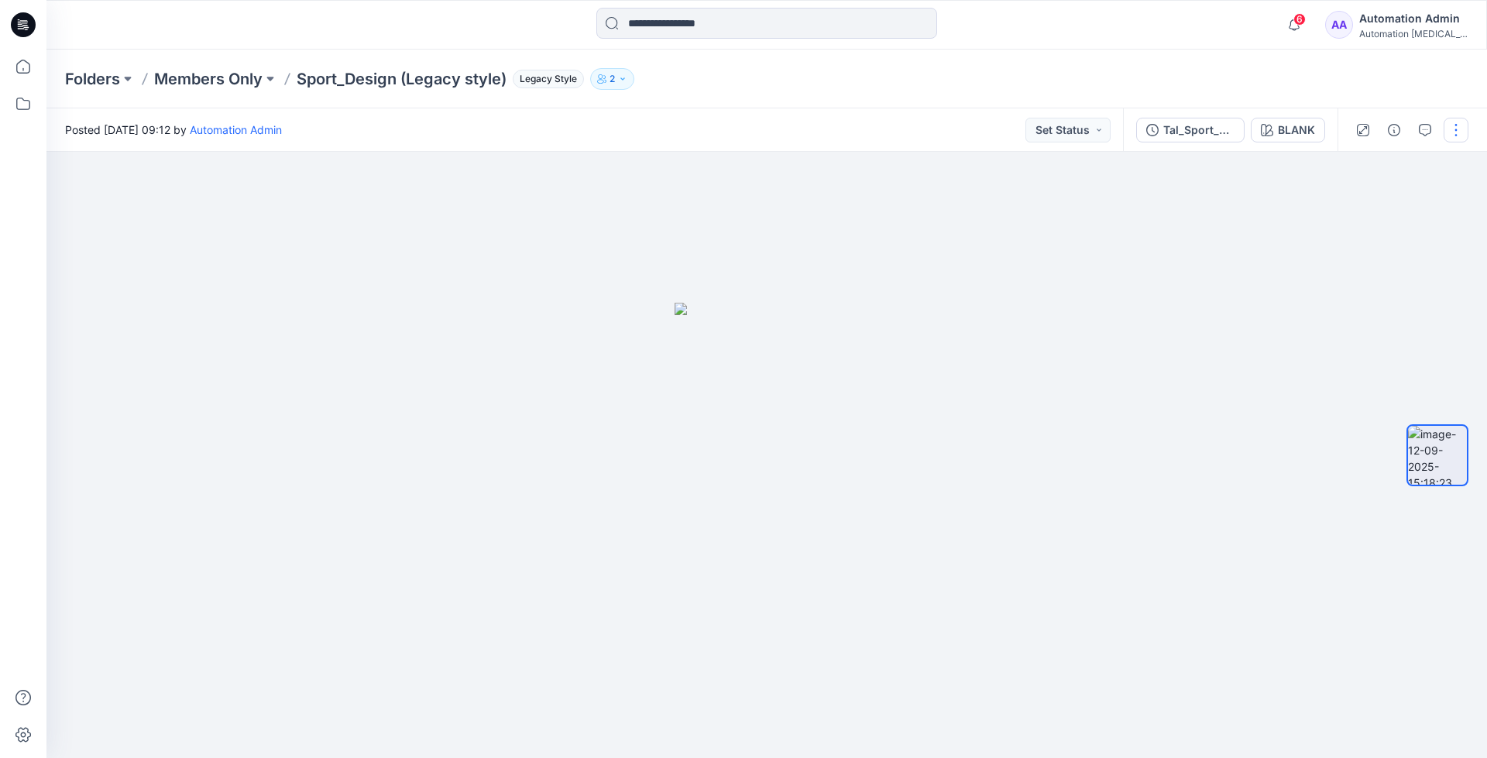
click at [1450, 125] on button "button" at bounding box center [1455, 130] width 25 height 25
click at [1365, 279] on p "Move to..." at bounding box center [1372, 281] width 50 height 16
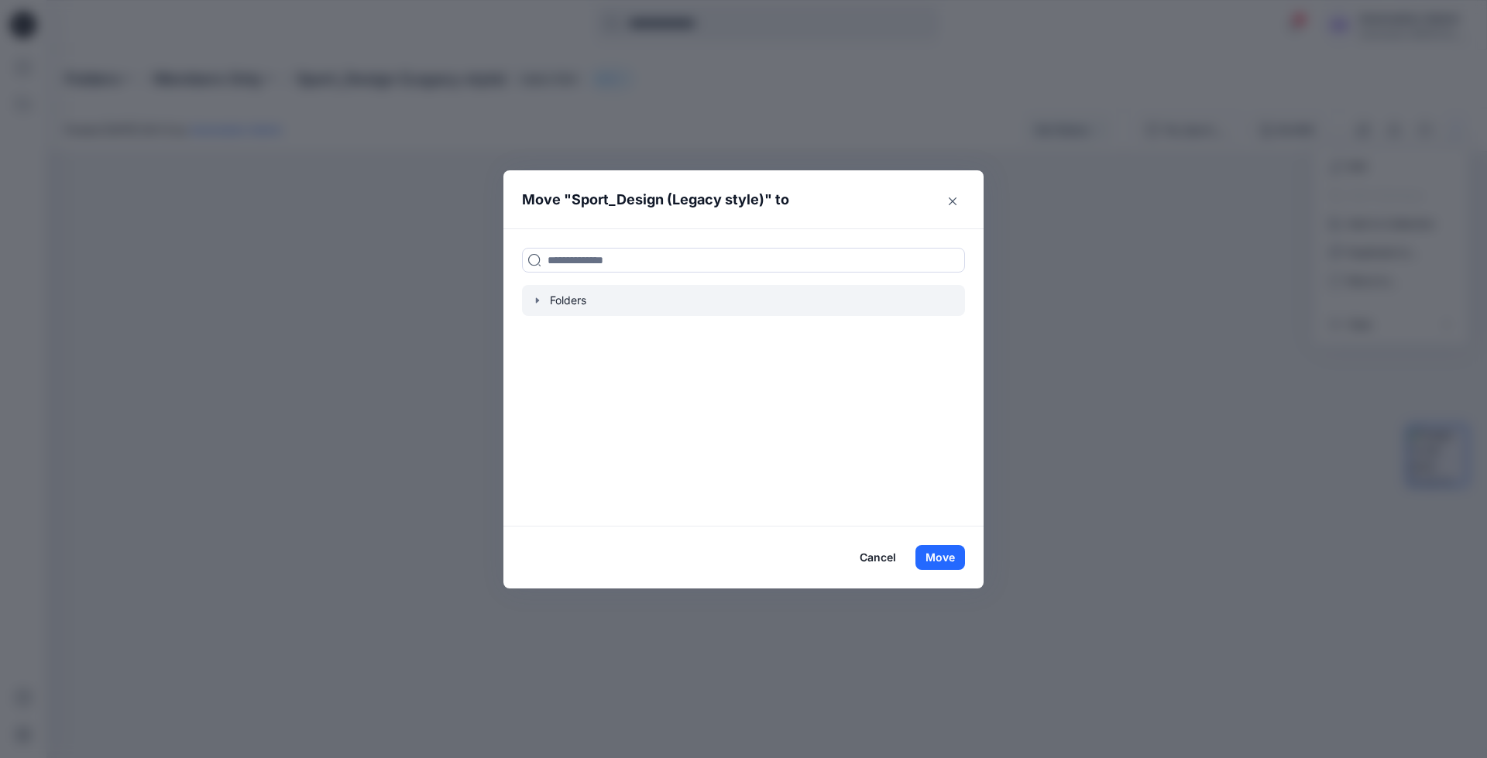
click at [541, 301] on icon "button" at bounding box center [537, 300] width 12 height 12
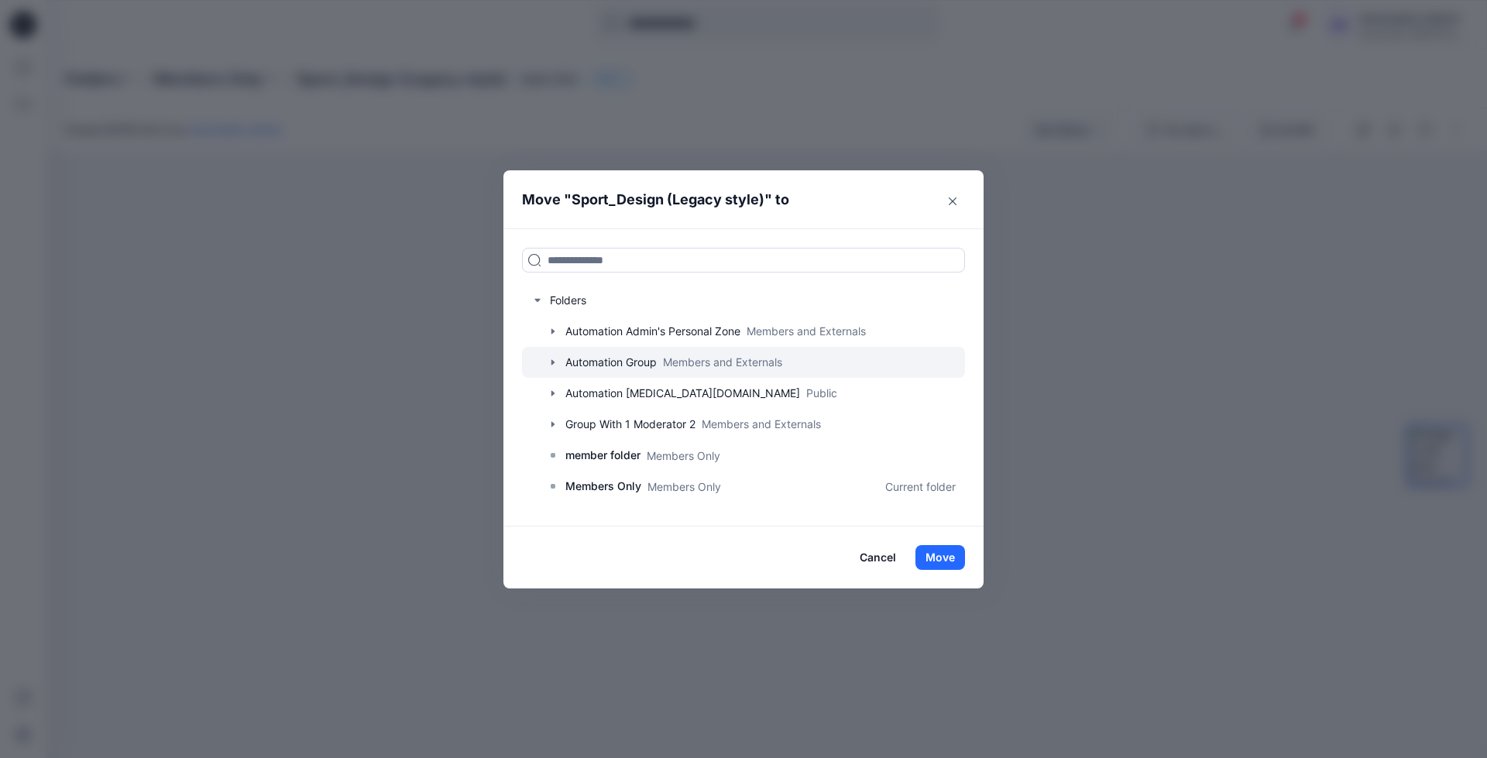
click at [592, 360] on div at bounding box center [743, 362] width 443 height 31
click at [554, 362] on icon "button" at bounding box center [553, 362] width 12 height 12
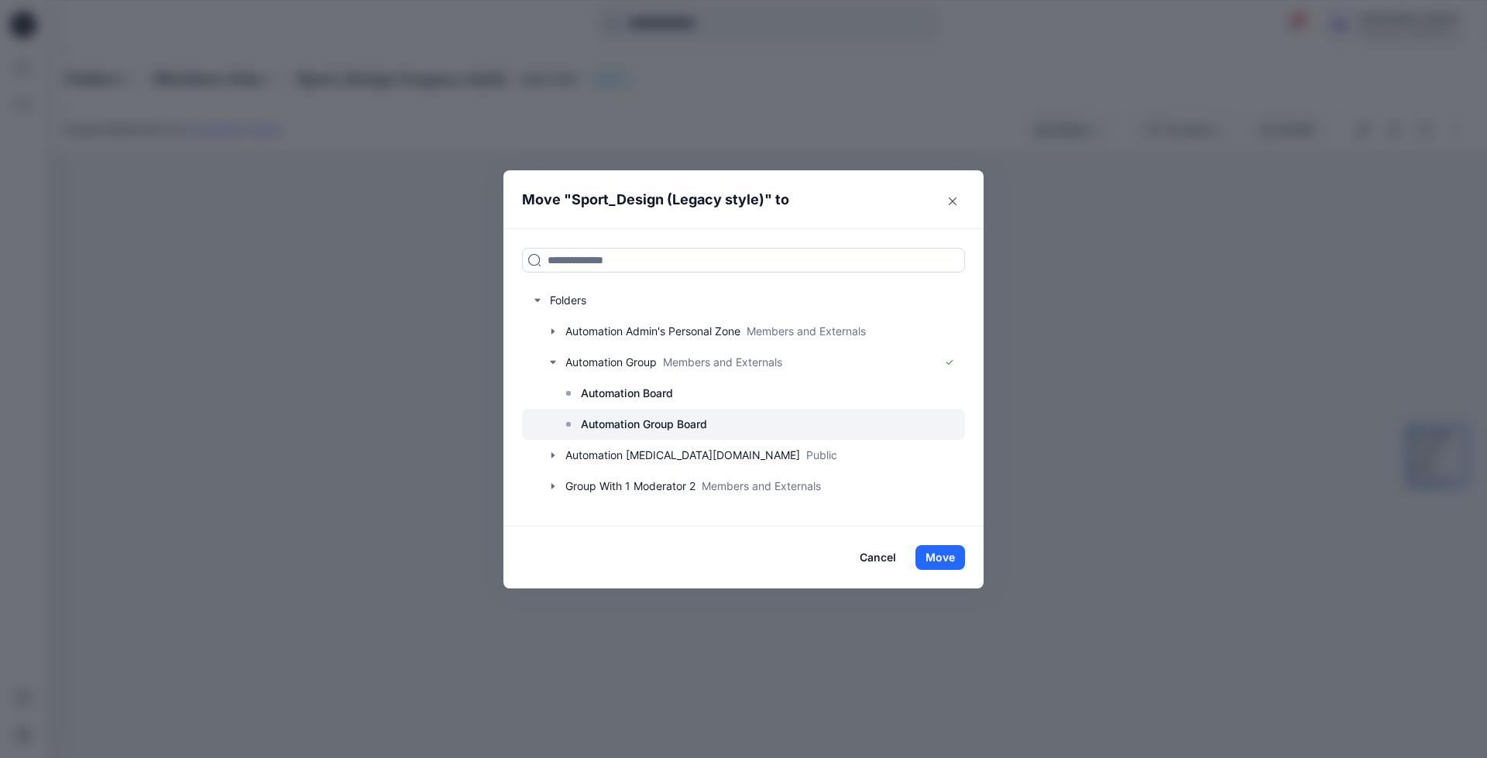
click at [631, 418] on p "Automation Group Board" at bounding box center [644, 424] width 126 height 19
click at [945, 559] on button "Move" at bounding box center [940, 557] width 50 height 25
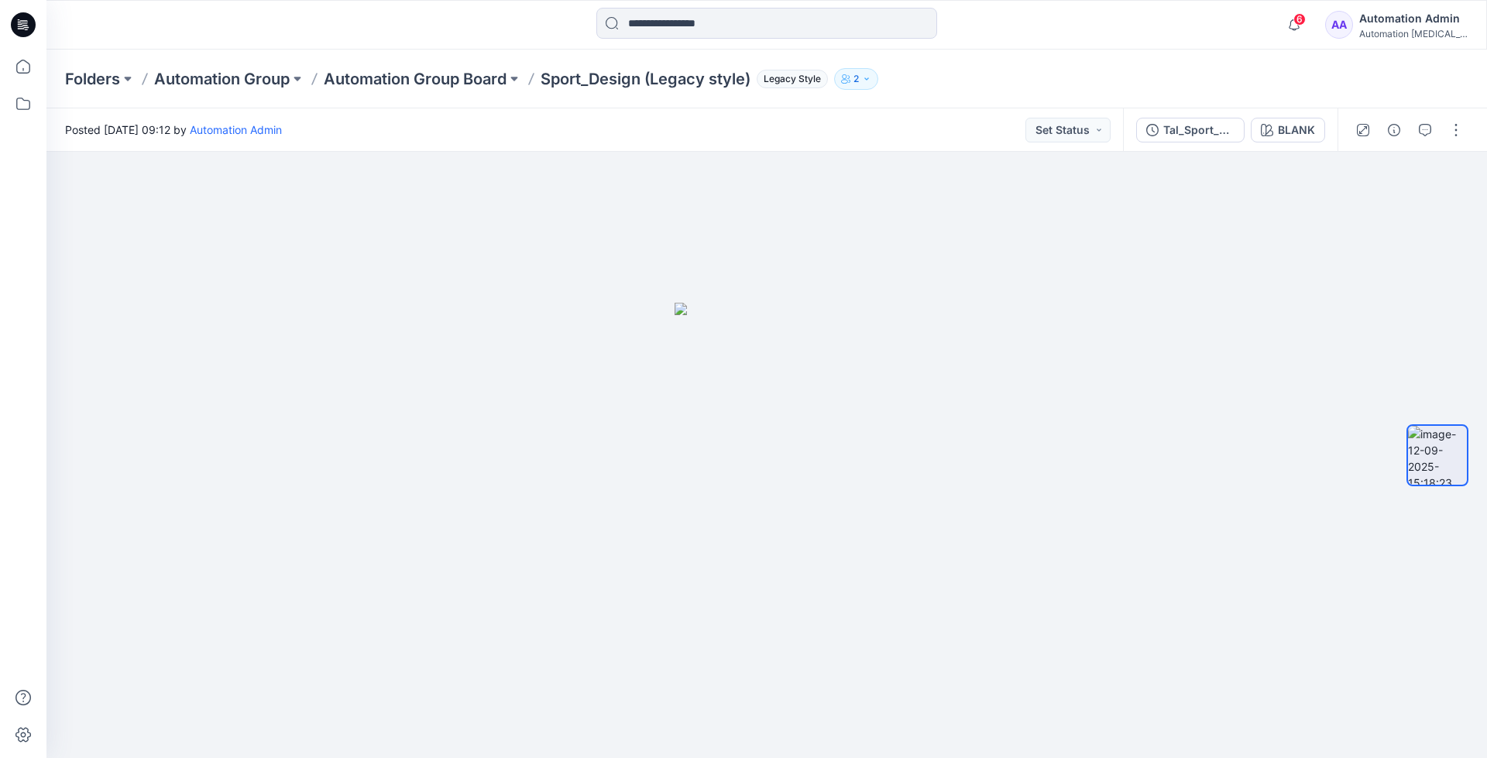
click at [1406, 24] on div "Automation Admin" at bounding box center [1413, 18] width 108 height 19
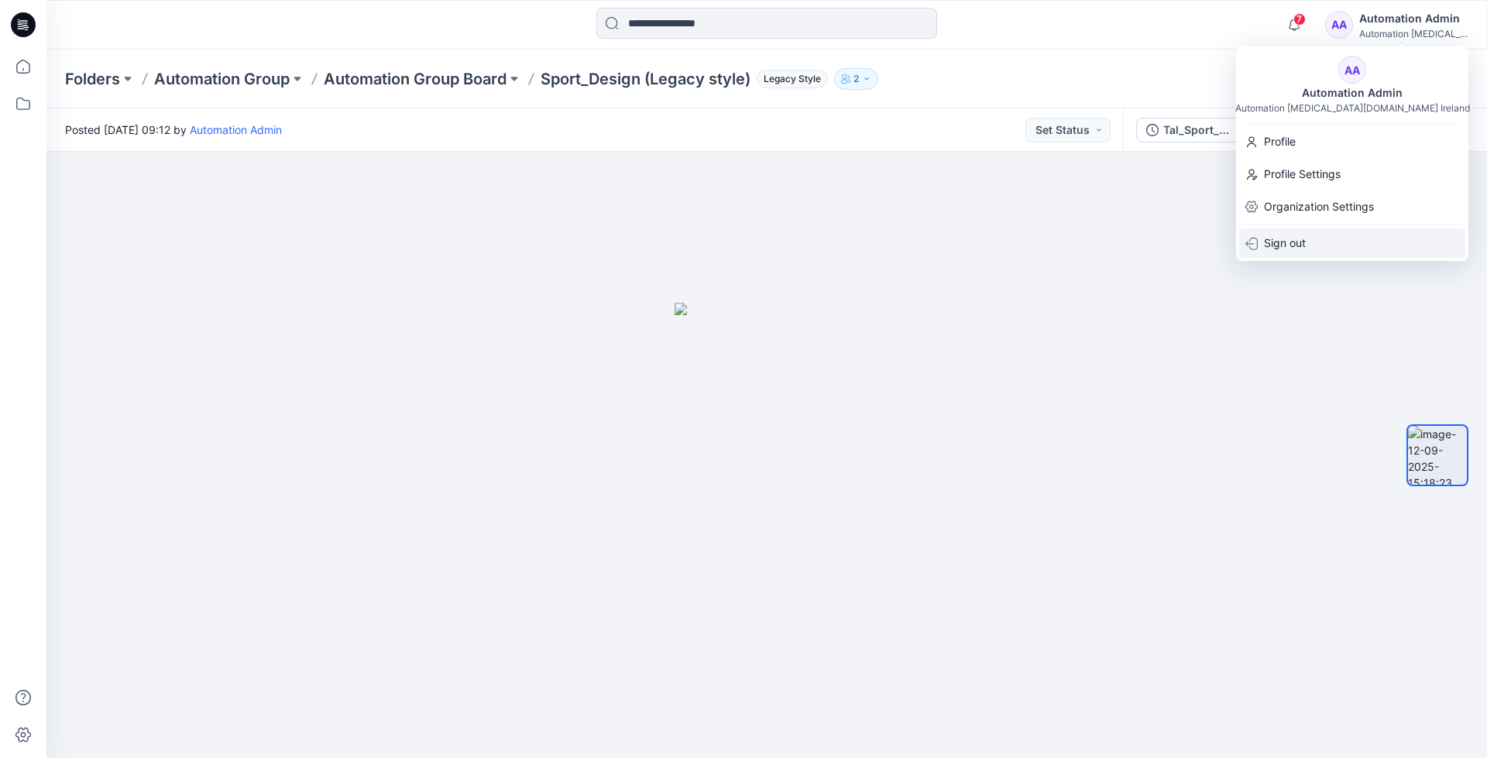
click at [1279, 246] on p "Sign out" at bounding box center [1285, 242] width 42 height 29
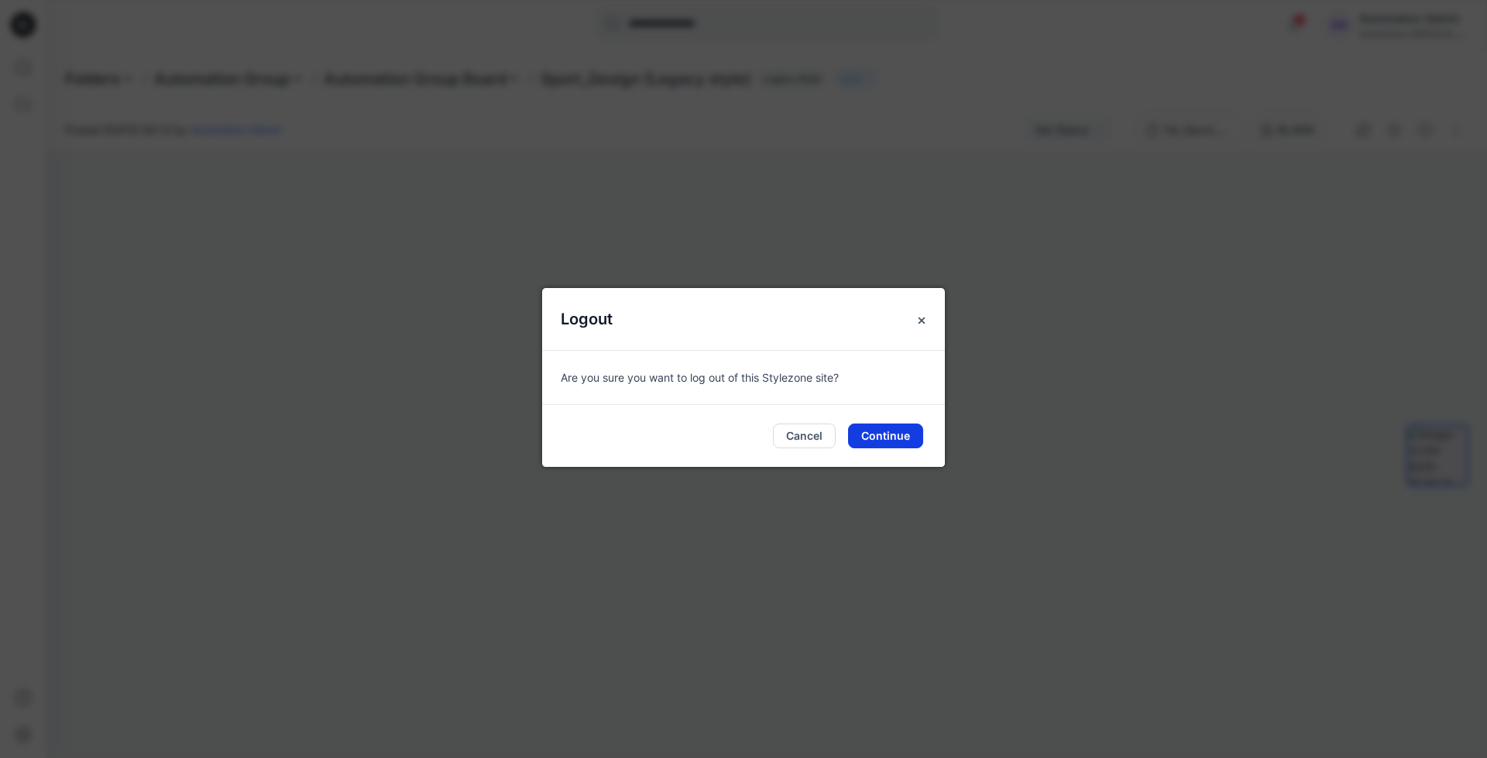
click at [897, 432] on button "Continue" at bounding box center [885, 436] width 75 height 25
